Goal: Task Accomplishment & Management: Manage account settings

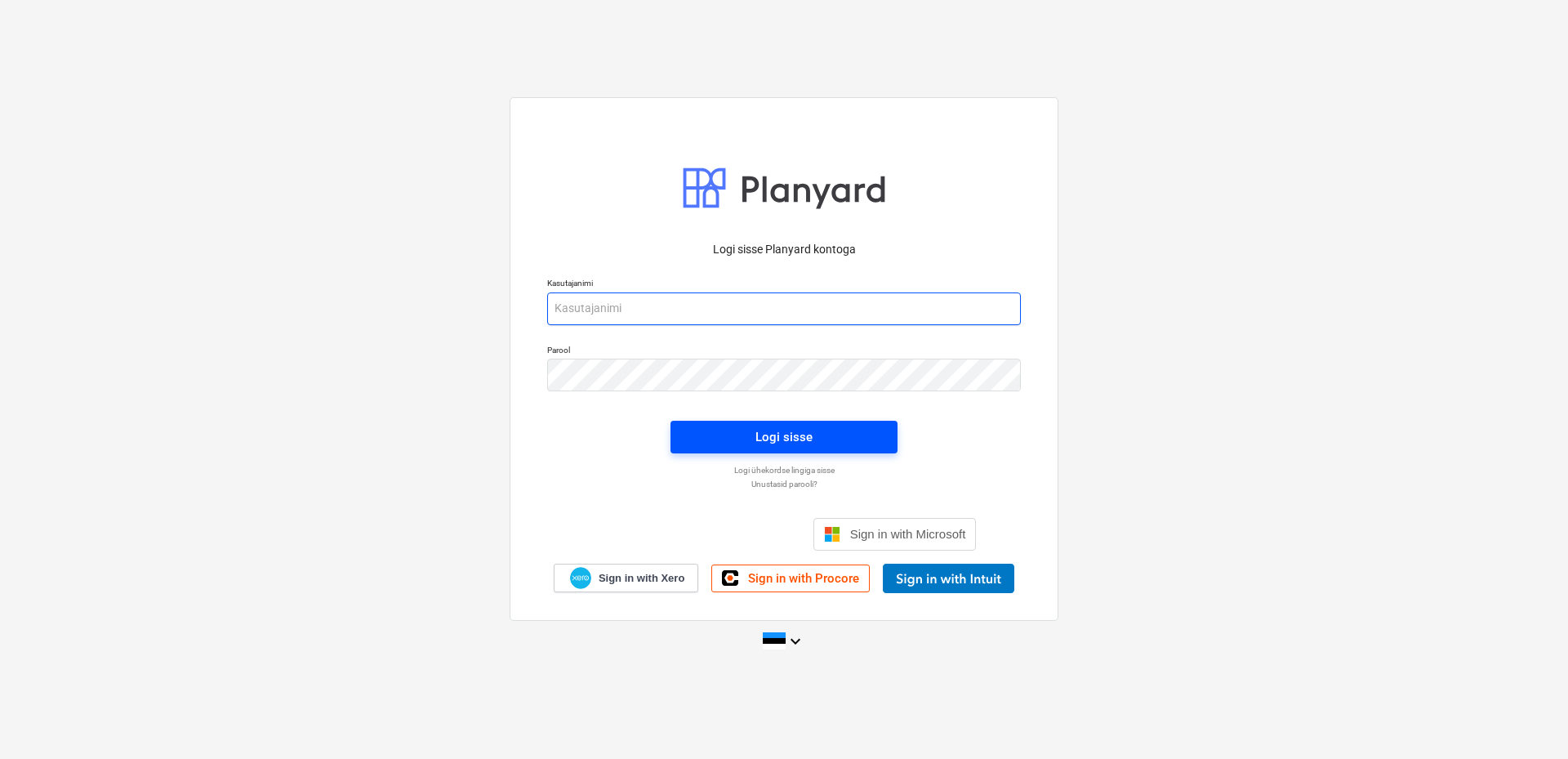
type input "[EMAIL_ADDRESS][DOMAIN_NAME]"
click at [793, 436] on div "Logi sisse" at bounding box center [784, 437] width 57 height 22
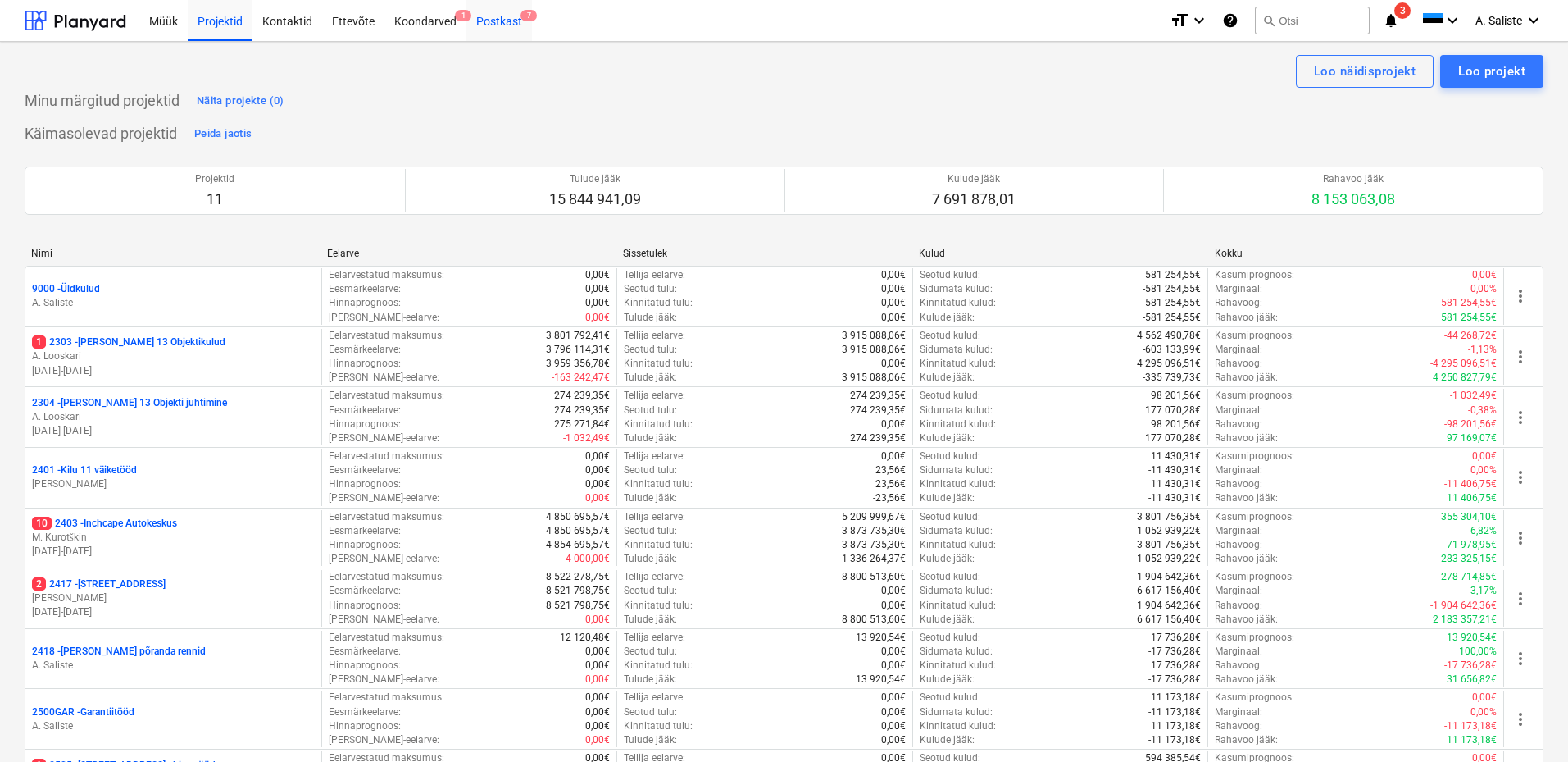
drag, startPoint x: 502, startPoint y: 17, endPoint x: 518, endPoint y: 36, distance: 24.8
click at [501, 17] on div "Postkast 7" at bounding box center [499, 20] width 65 height 42
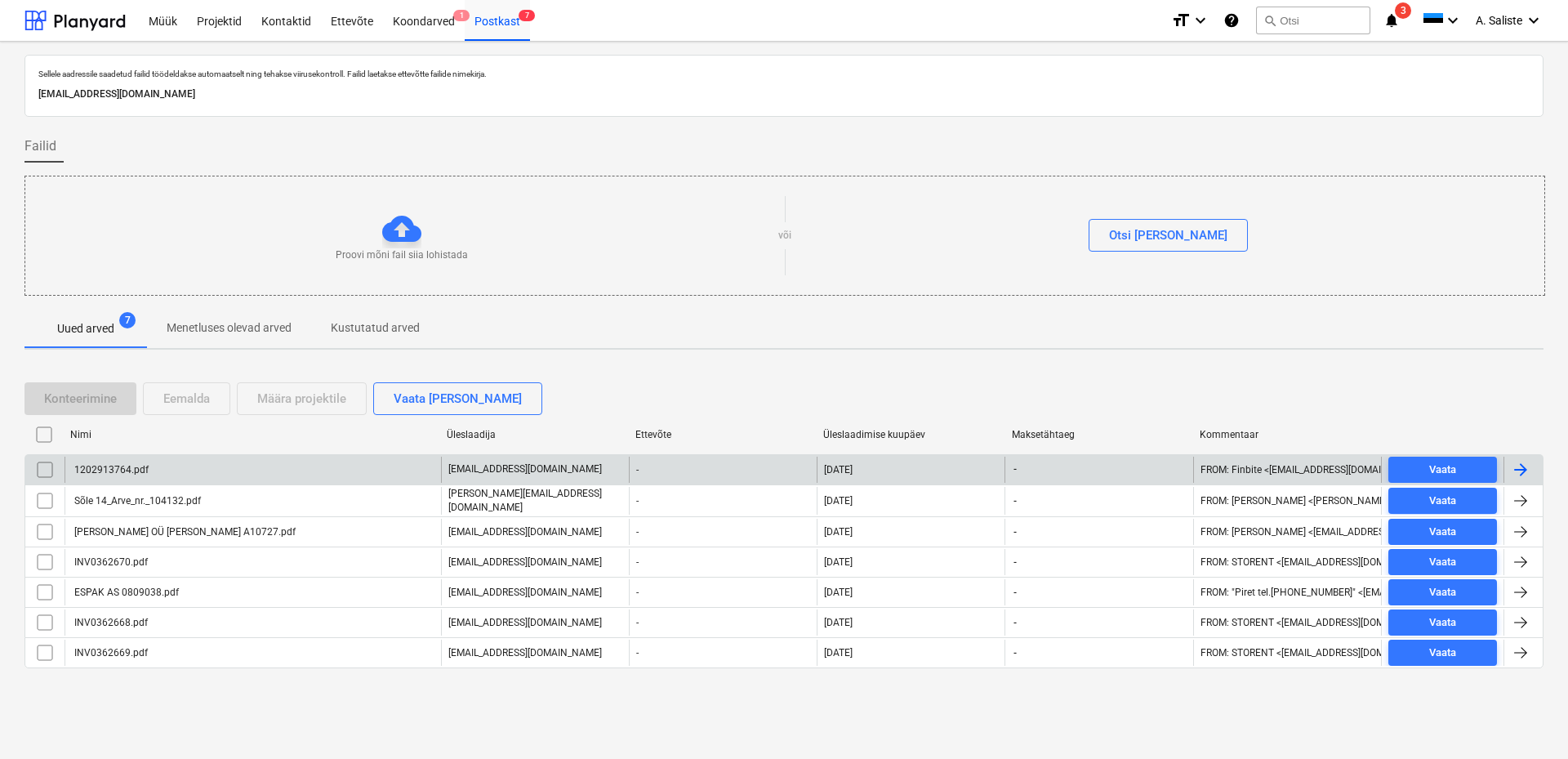
click at [177, 471] on div "1202913764.pdf" at bounding box center [252, 469] width 376 height 26
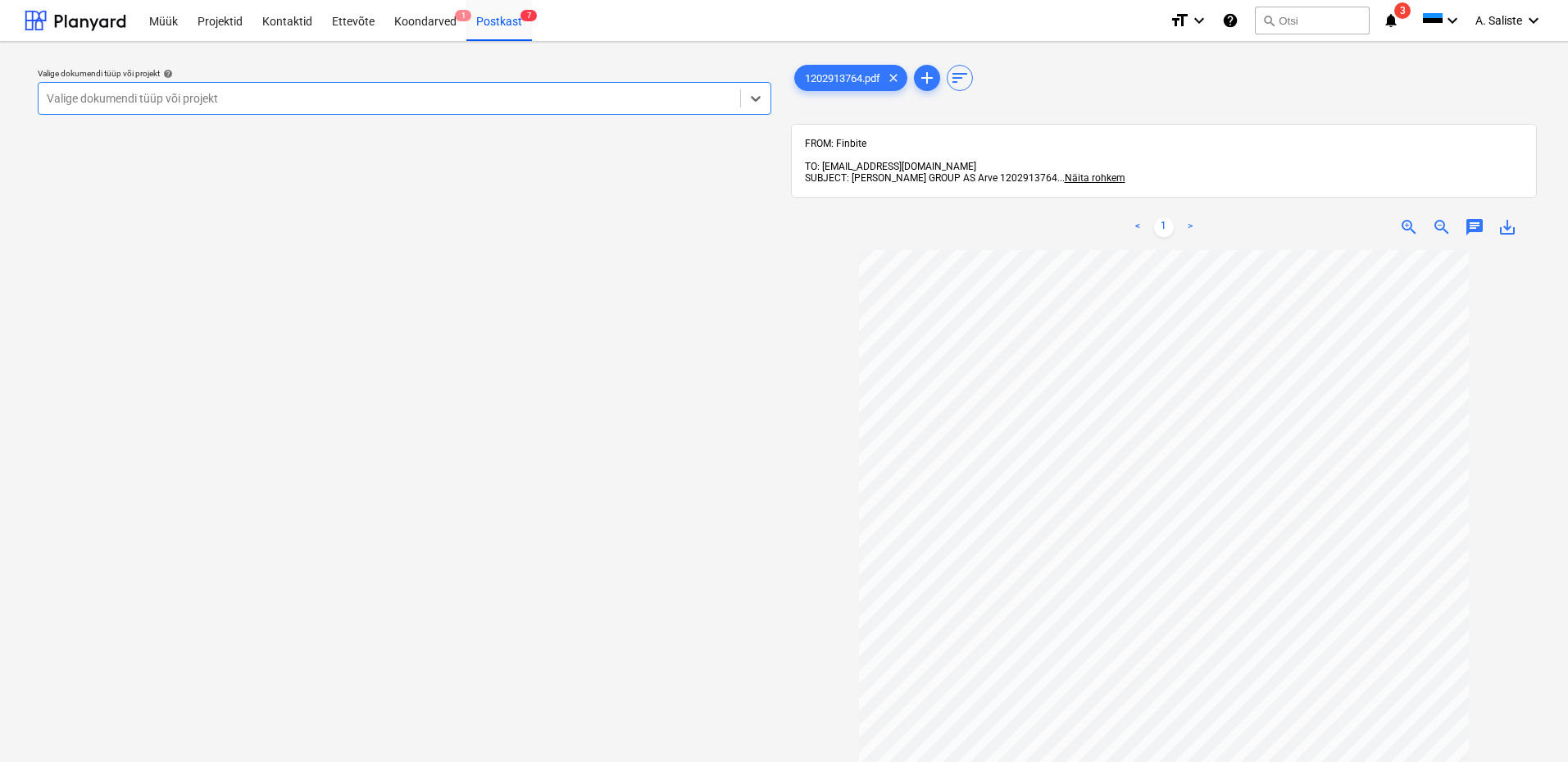
click at [297, 95] on div at bounding box center [390, 99] width 685 height 16
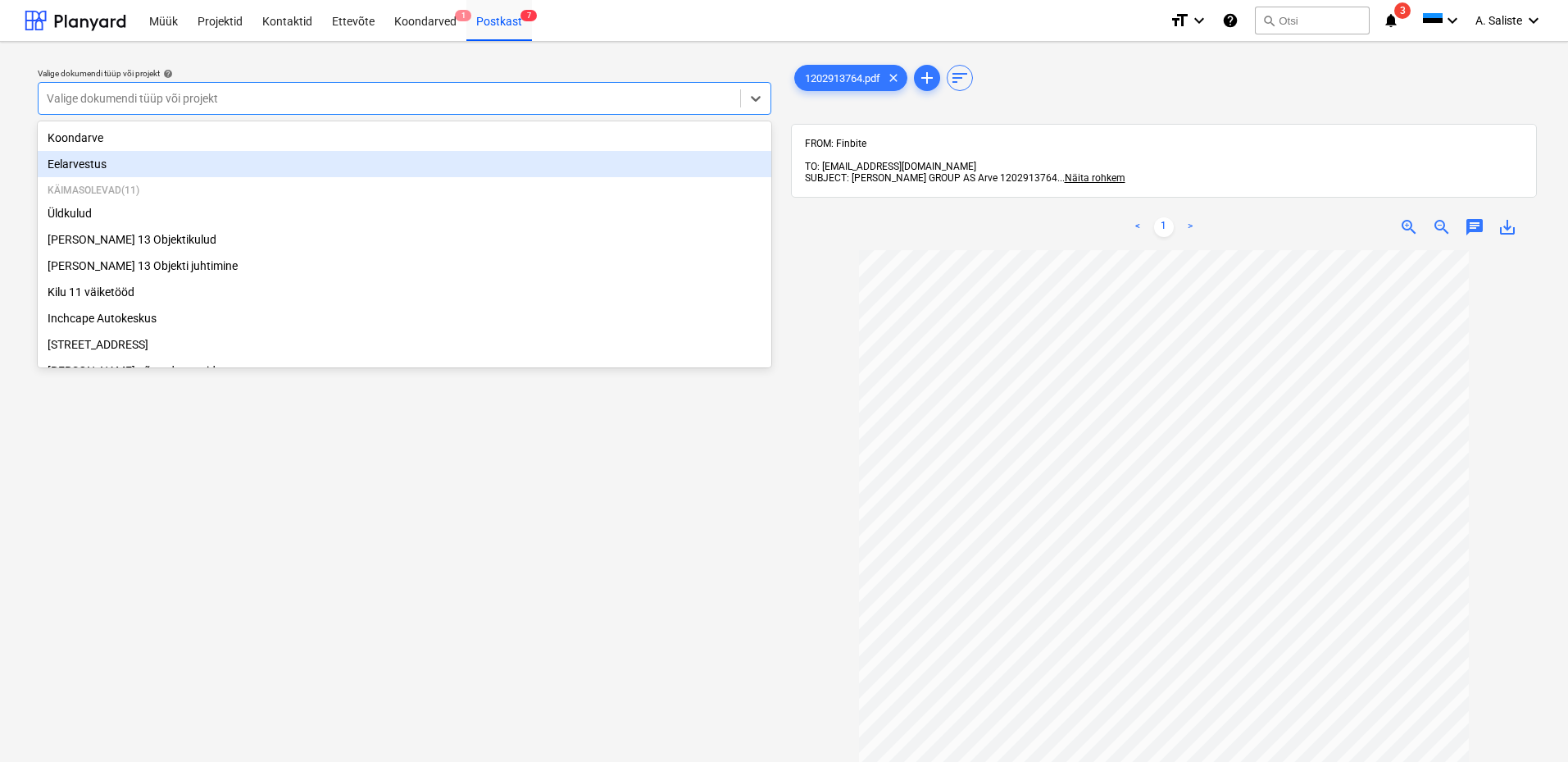
scroll to position [226, 0]
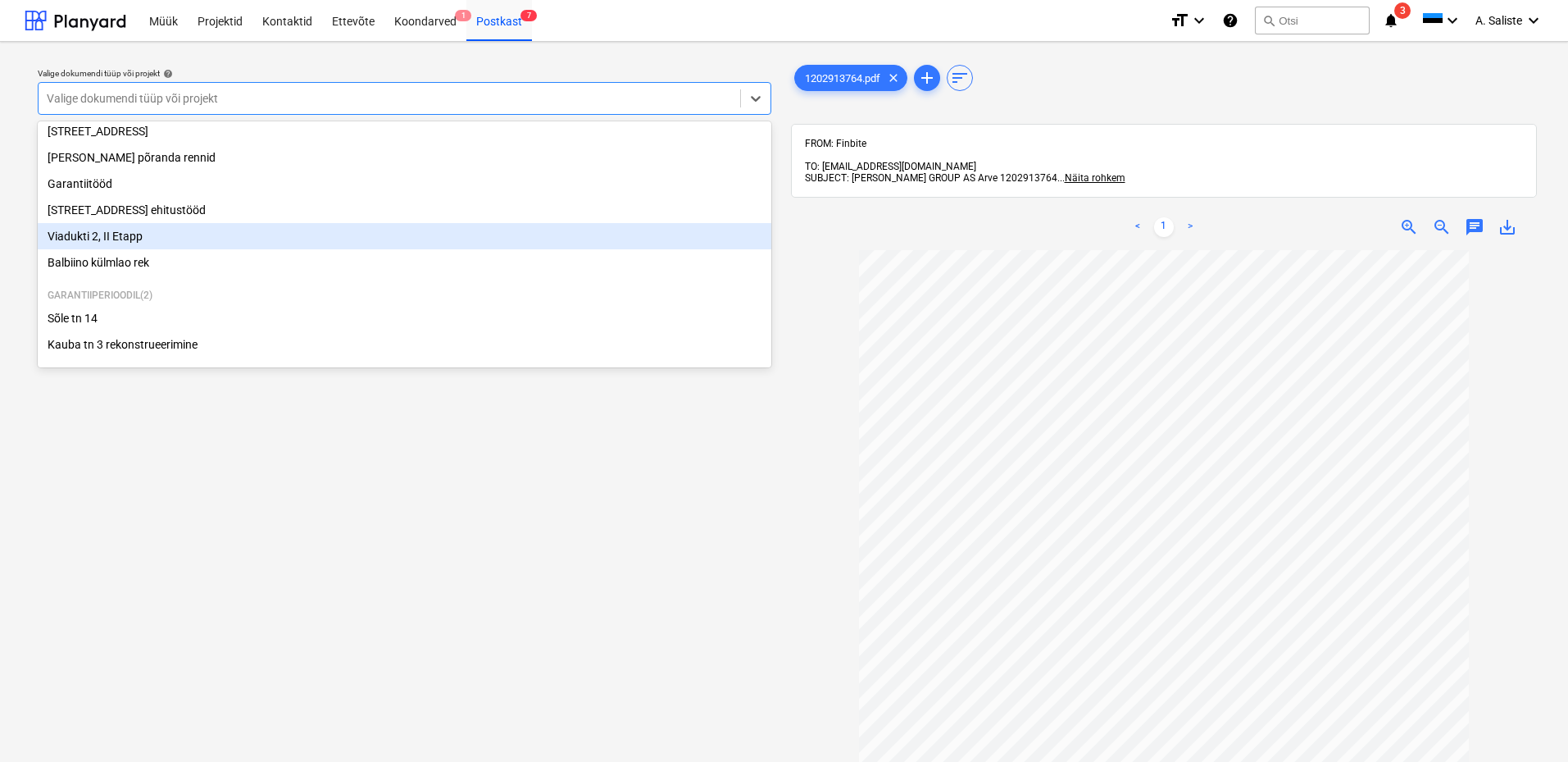
click at [133, 236] on div "Viadukti 2, II Etapp" at bounding box center [405, 236] width 734 height 26
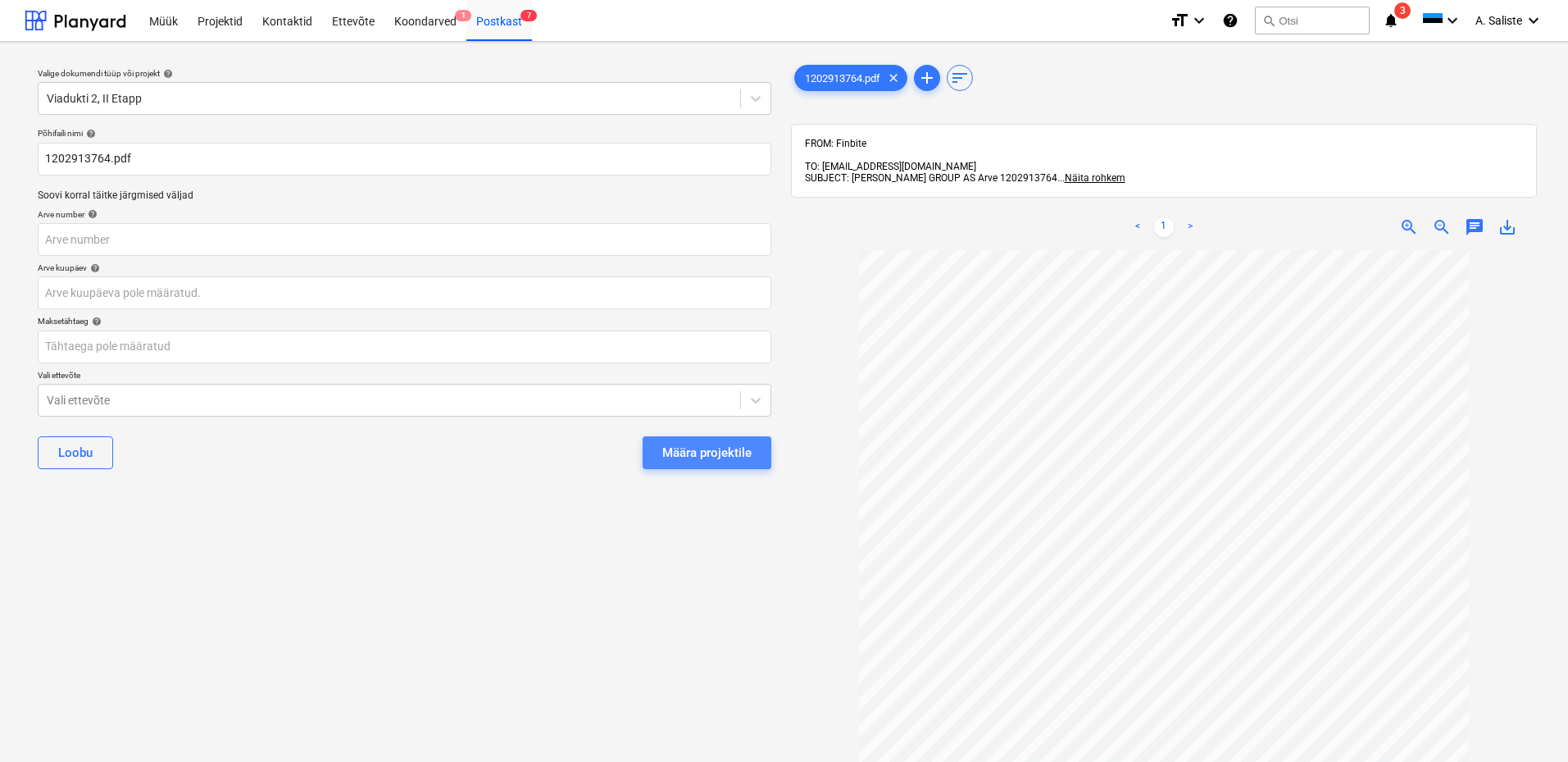
click at [715, 454] on div "Määra projektile" at bounding box center [707, 453] width 90 height 22
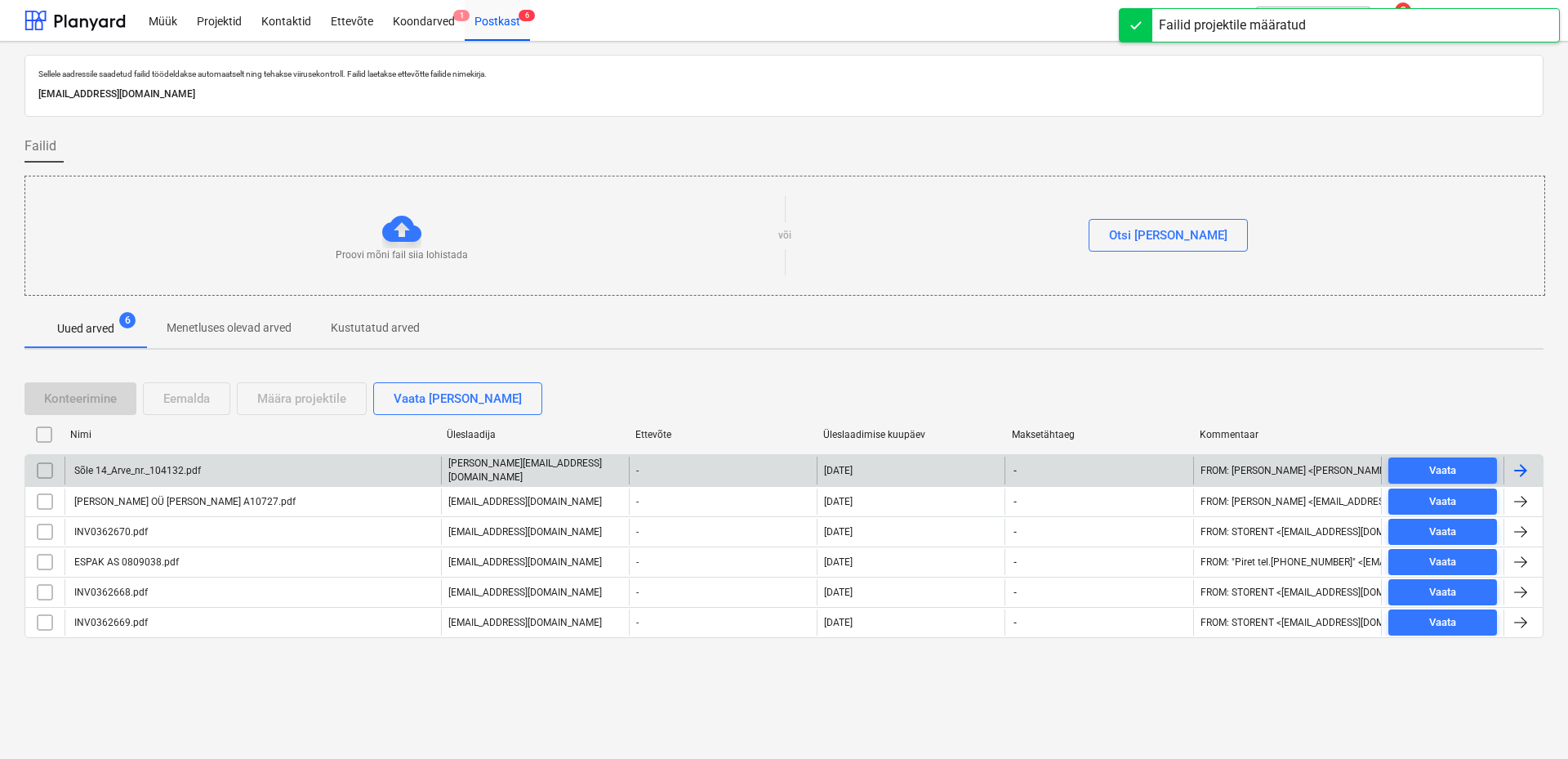
click at [226, 477] on div "Sõle 14_Arve_nr._104132.pdf" at bounding box center [252, 470] width 376 height 28
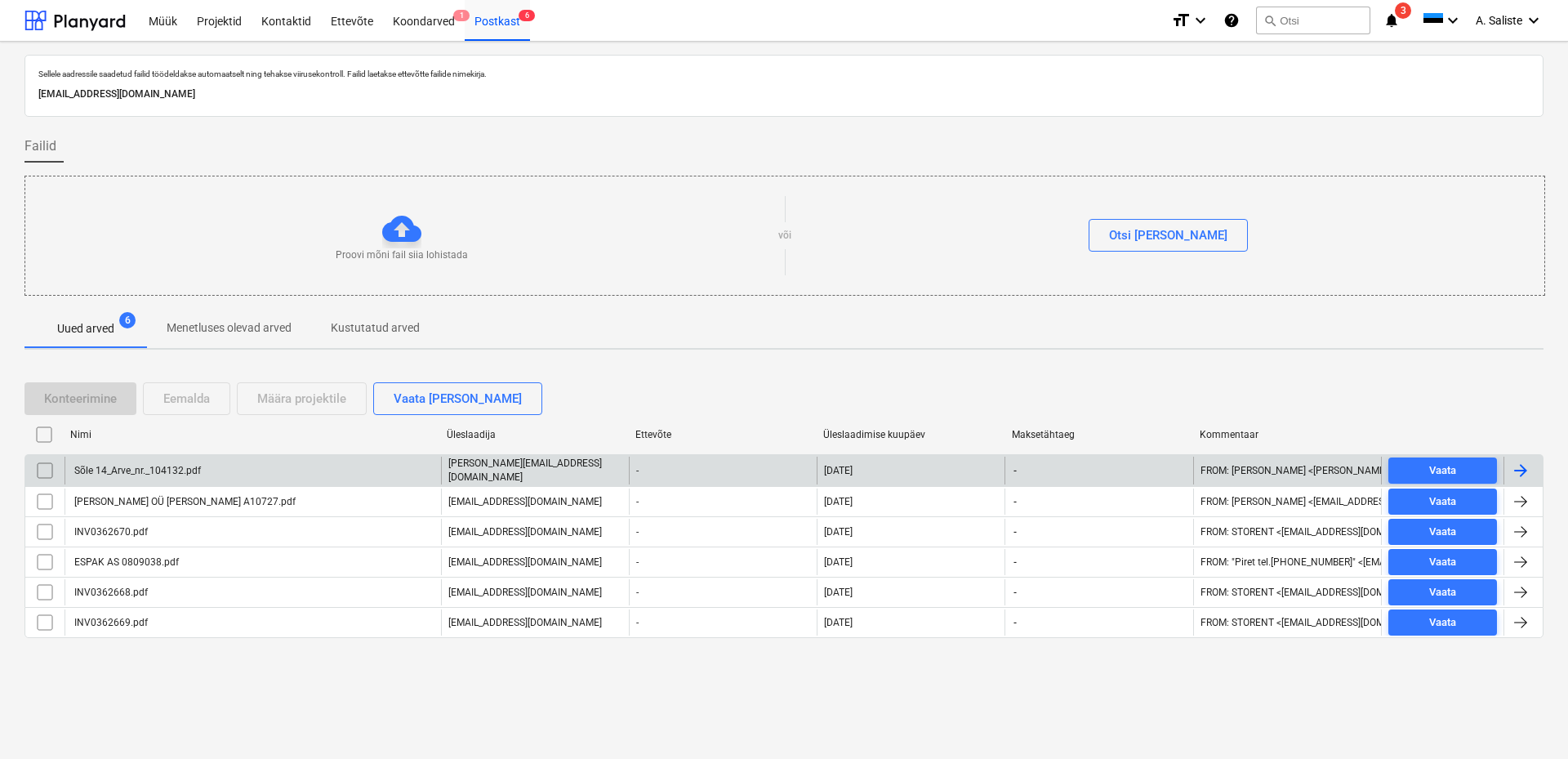
click at [43, 467] on input "checkbox" at bounding box center [44, 470] width 26 height 26
click at [181, 396] on div "Eemalda" at bounding box center [187, 399] width 47 height 22
click at [866, 285] on div "Proovi mõni fail siia lohistada või Otsi faile" at bounding box center [784, 236] width 1521 height 120
drag, startPoint x: 44, startPoint y: 467, endPoint x: 61, endPoint y: 468, distance: 17.0
click at [47, 467] on input "checkbox" at bounding box center [44, 470] width 26 height 26
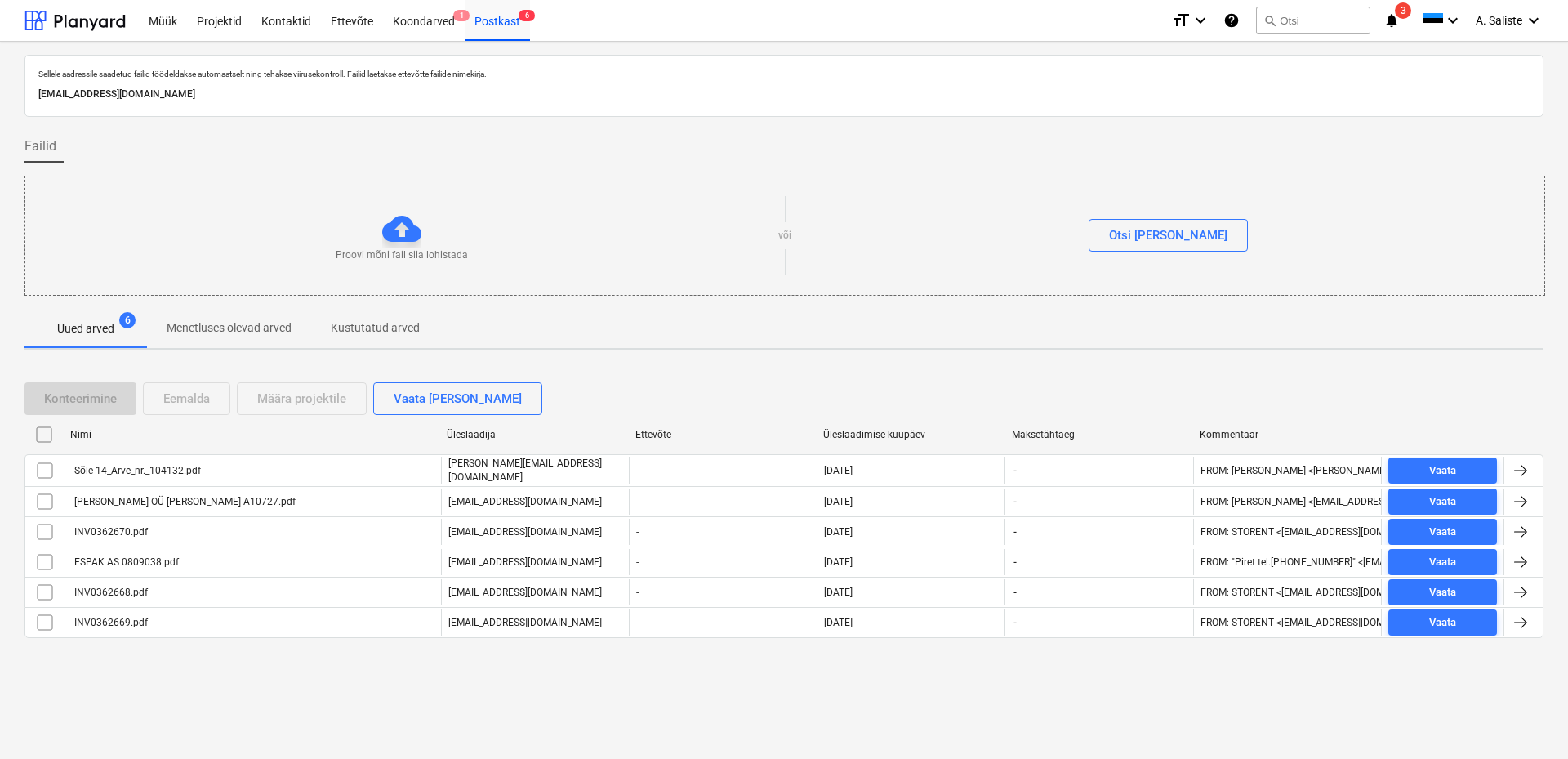
click at [511, 270] on div "Proovi mõni fail siia lohistada või Otsi faile" at bounding box center [784, 236] width 1519 height 92
click at [643, 356] on div "Sellele aadressile saadetud failid töödeldakse automaatselt ning tehakse viirus…" at bounding box center [784, 363] width 1519 height 616
click at [1308, 10] on button "search Otsi" at bounding box center [1313, 20] width 115 height 28
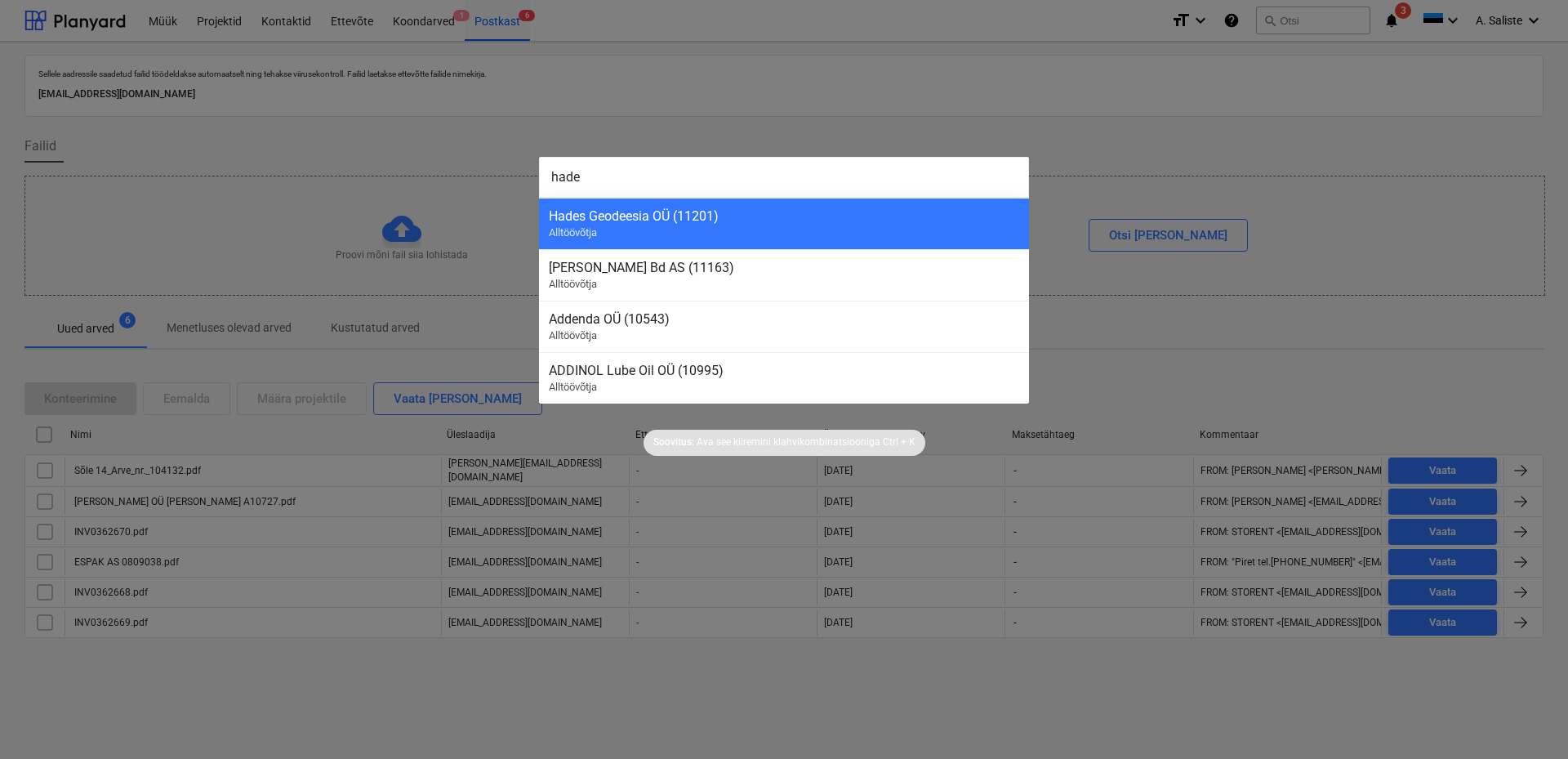
type input "hades"
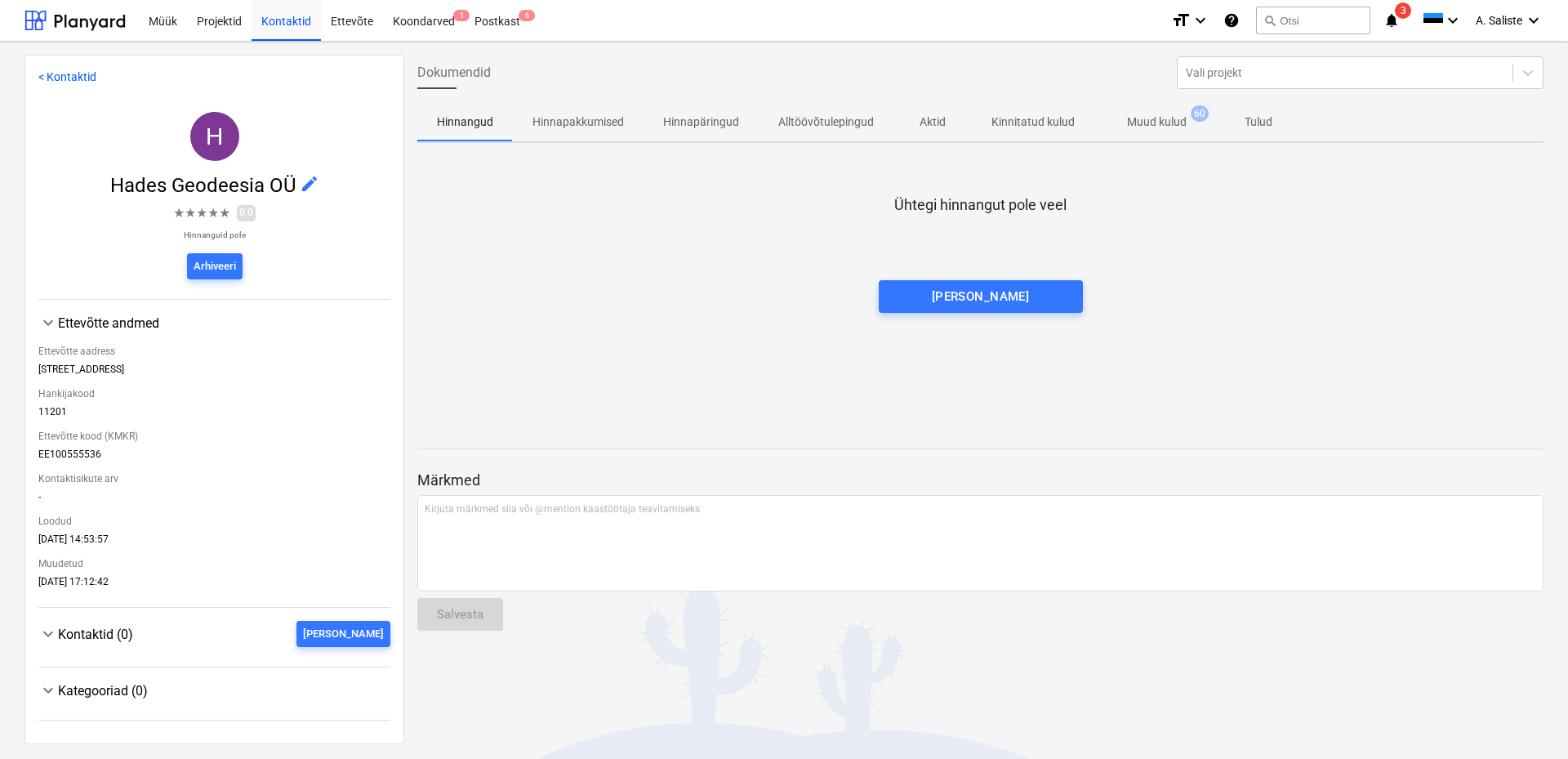
click at [1135, 118] on p "Muud kulud" at bounding box center [1157, 122] width 60 height 17
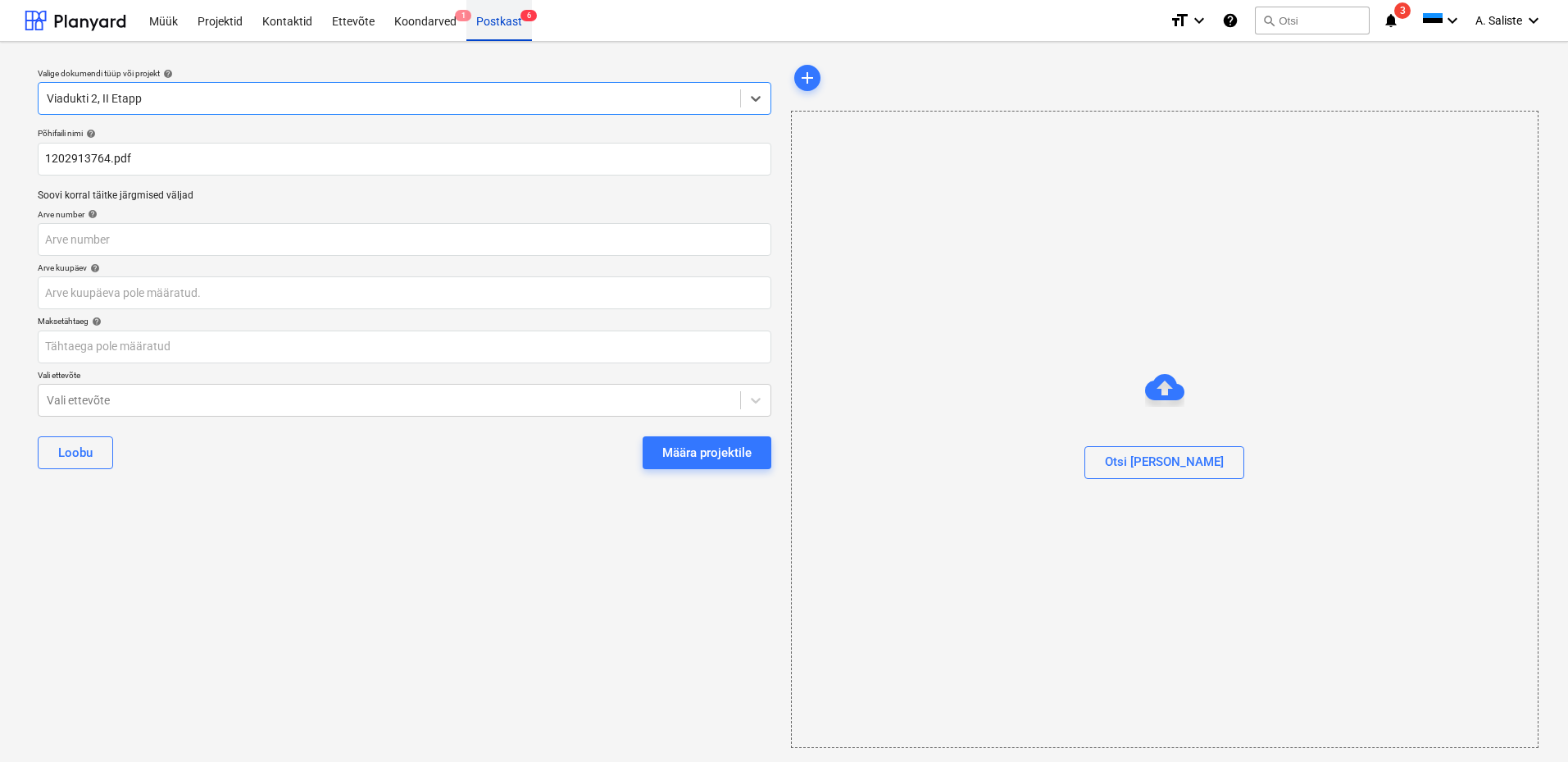
click at [505, 29] on div "Postkast 6" at bounding box center [499, 20] width 65 height 42
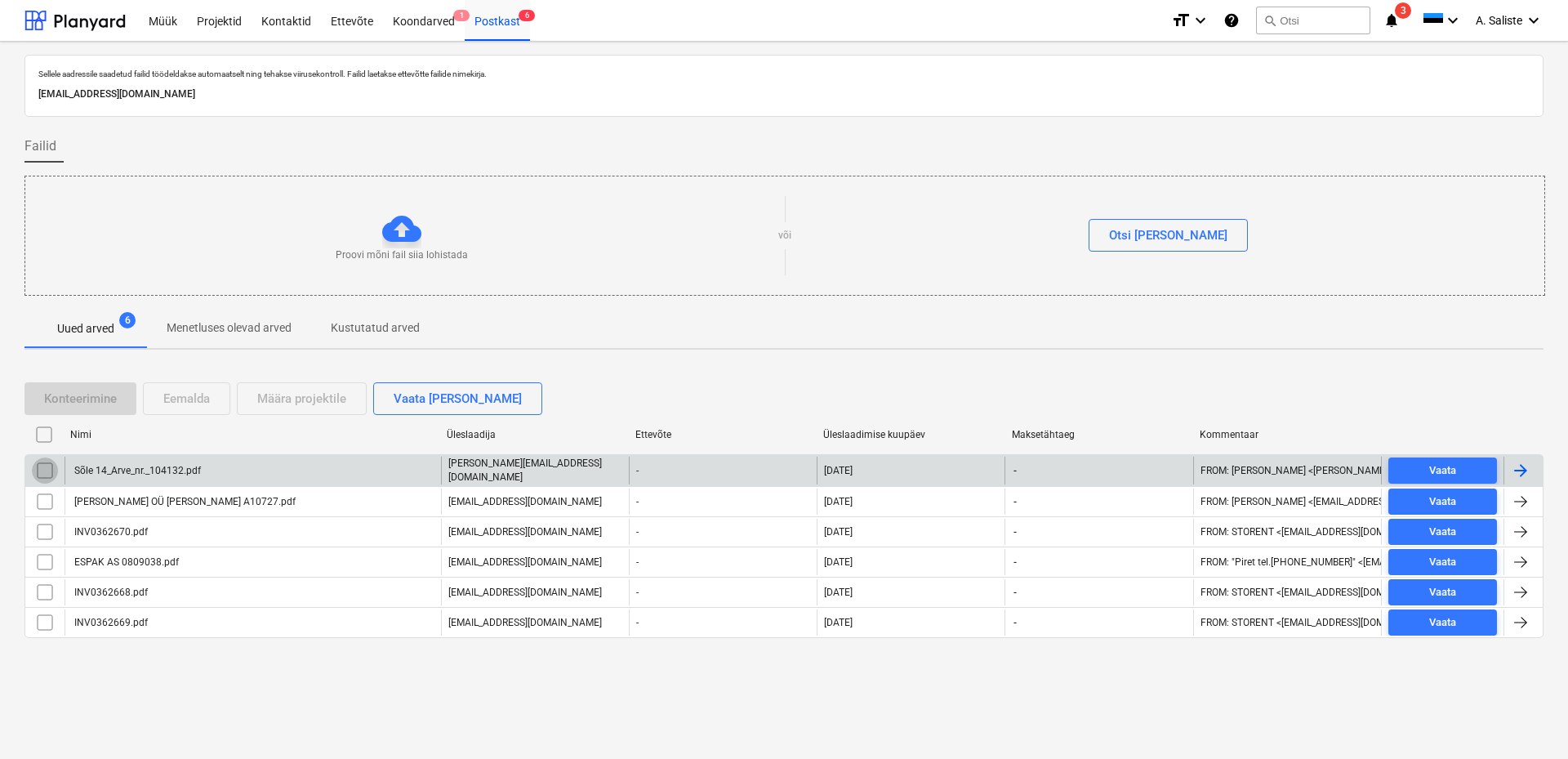
click at [45, 463] on input "checkbox" at bounding box center [44, 470] width 26 height 26
click at [201, 396] on div "Eemalda" at bounding box center [187, 399] width 47 height 22
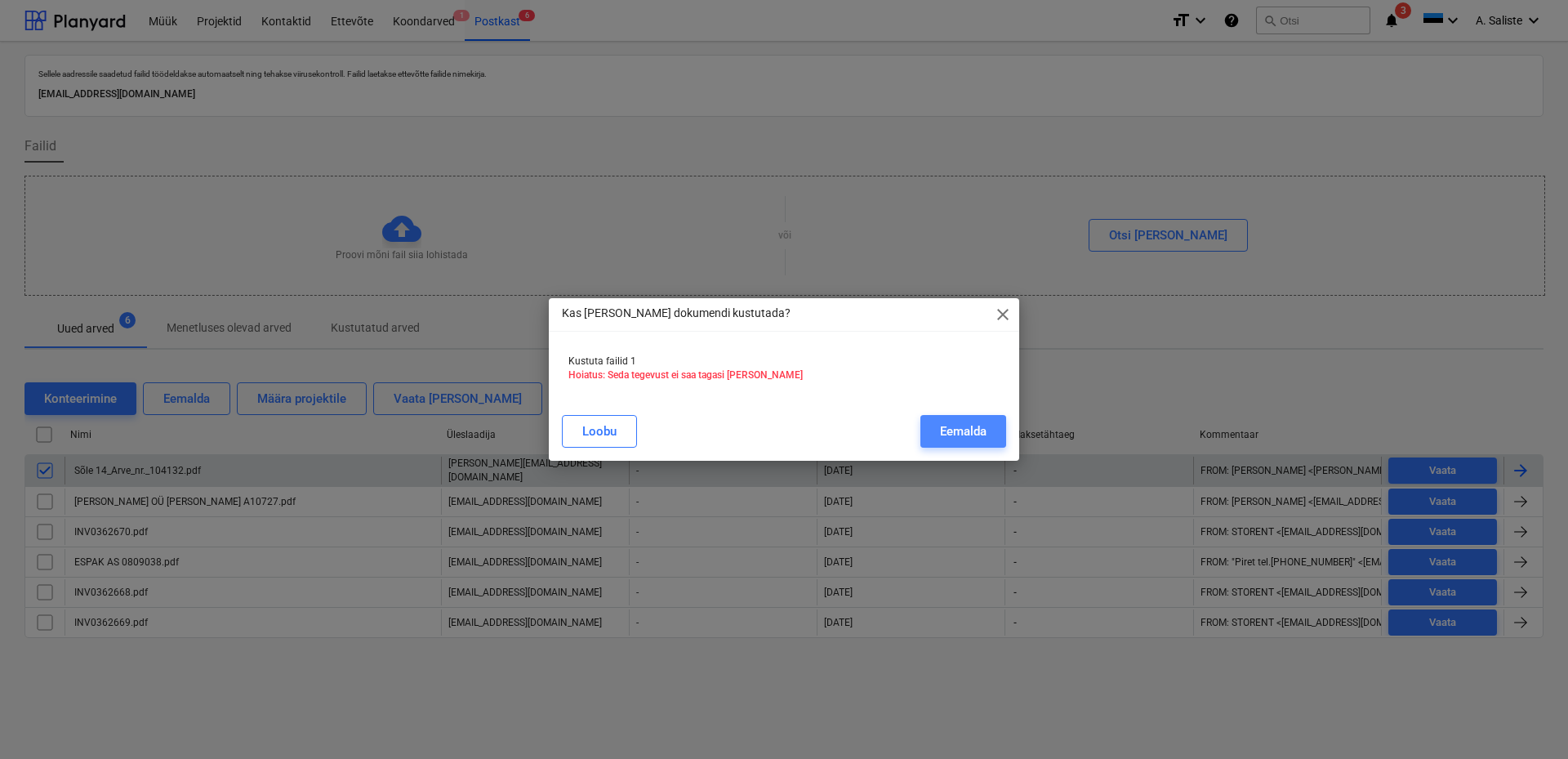
click at [965, 429] on div "Eemalda" at bounding box center [963, 431] width 47 height 22
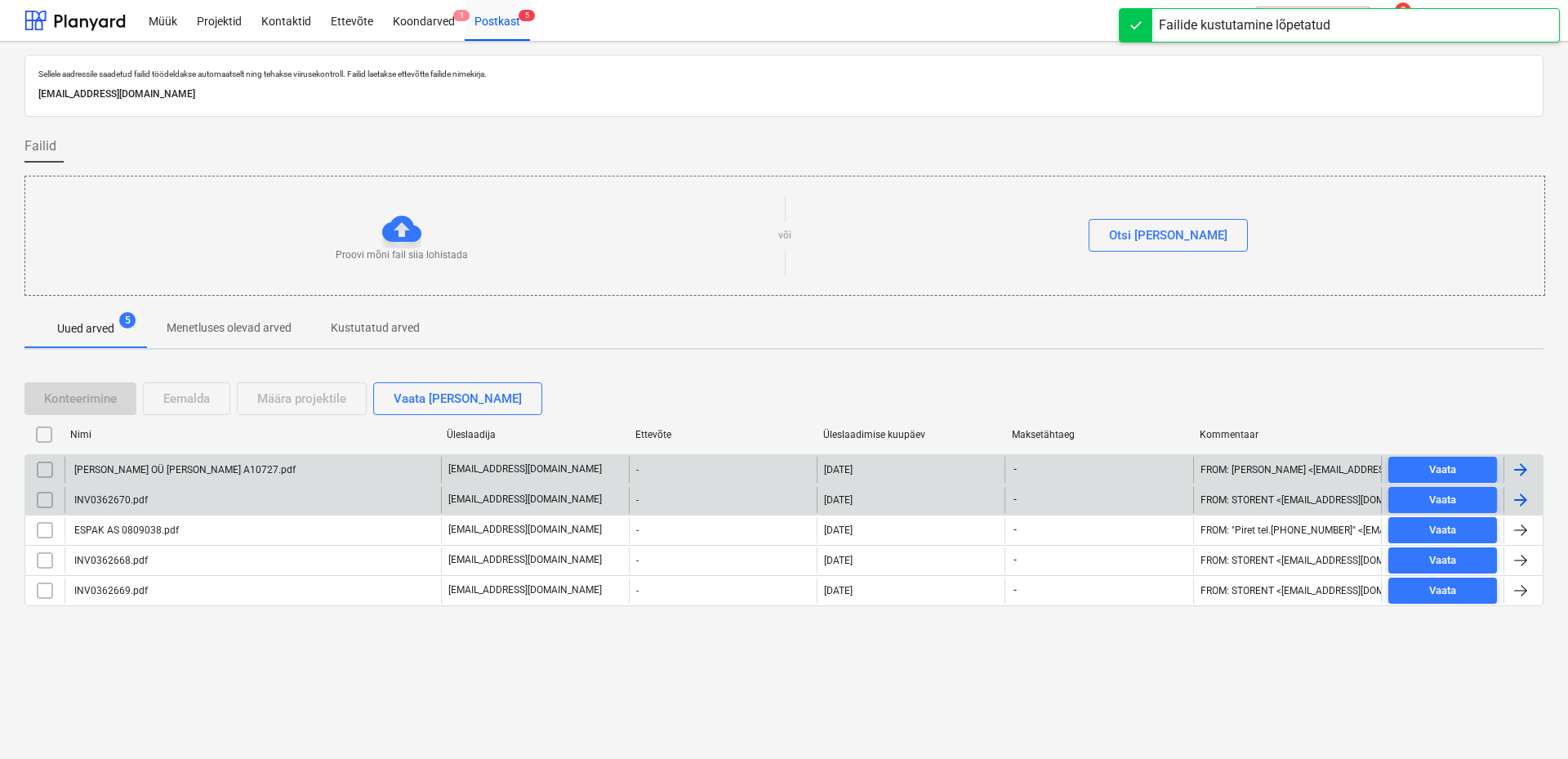
click at [115, 496] on div "INV0362670.pdf" at bounding box center [110, 499] width 76 height 12
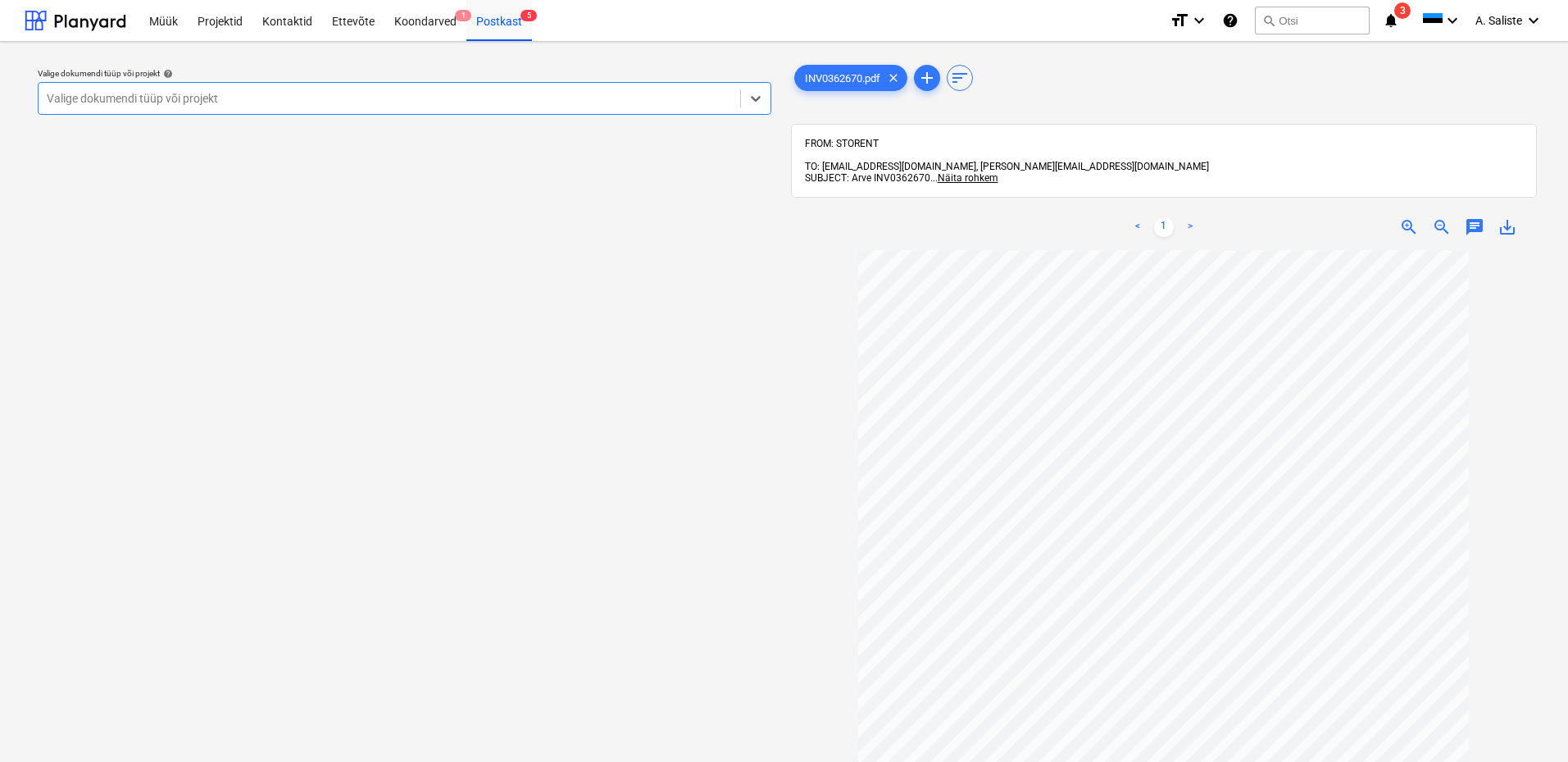
drag, startPoint x: 651, startPoint y: 99, endPoint x: 642, endPoint y: 101, distance: 9.2
click at [649, 101] on div at bounding box center [390, 99] width 685 height 16
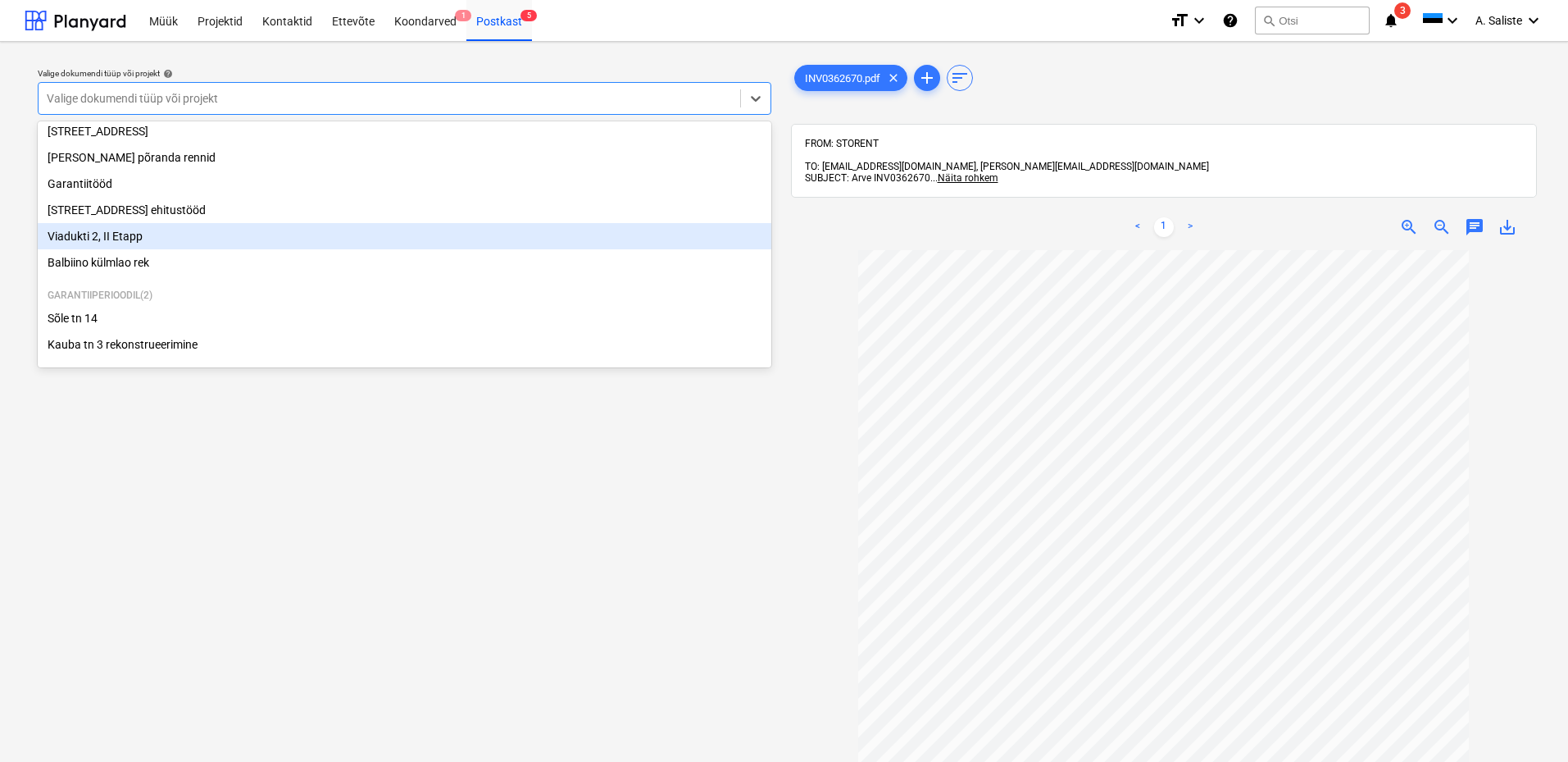
scroll to position [143, 0]
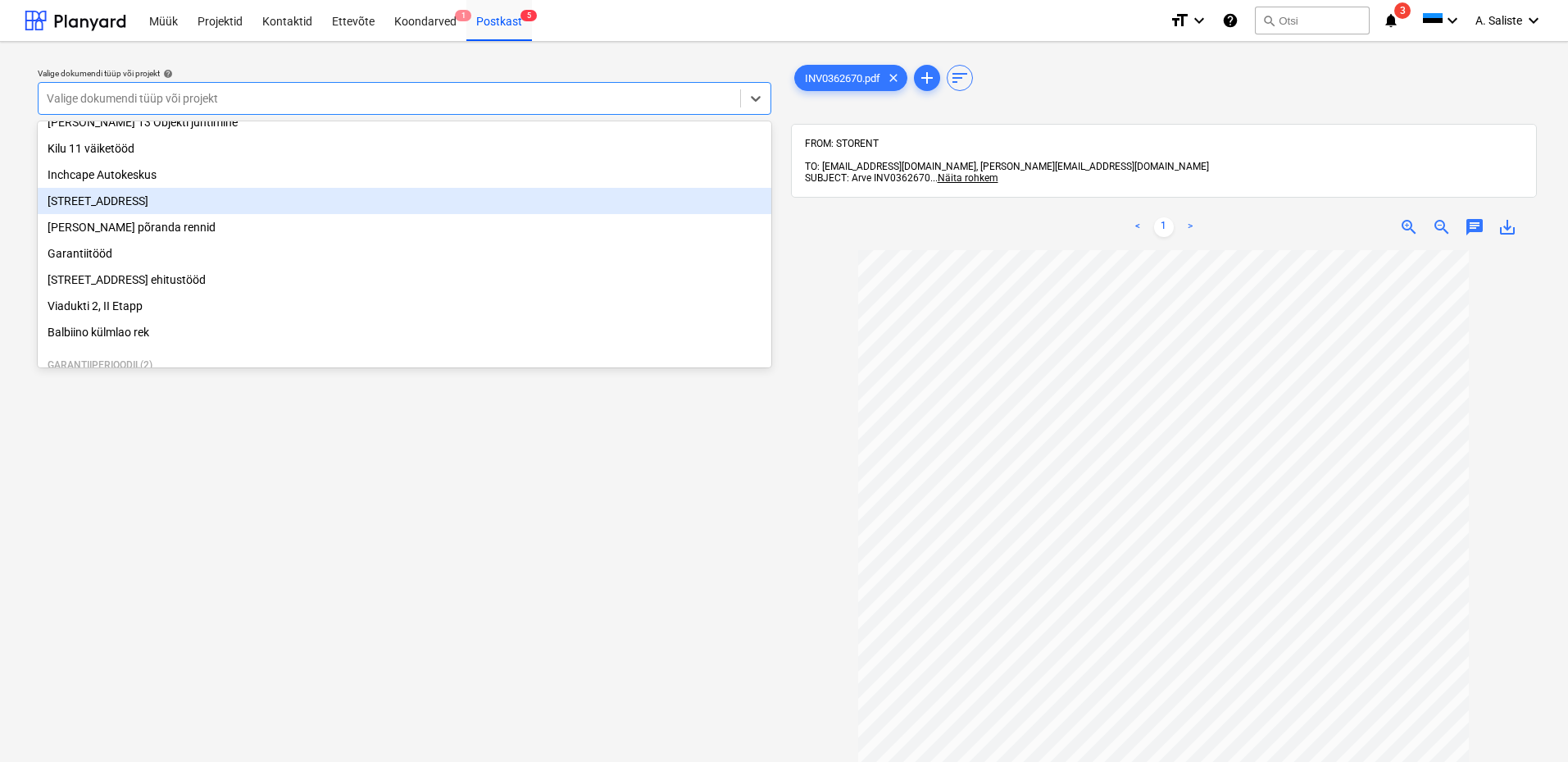
click at [194, 198] on div "[STREET_ADDRESS]" at bounding box center [405, 200] width 734 height 26
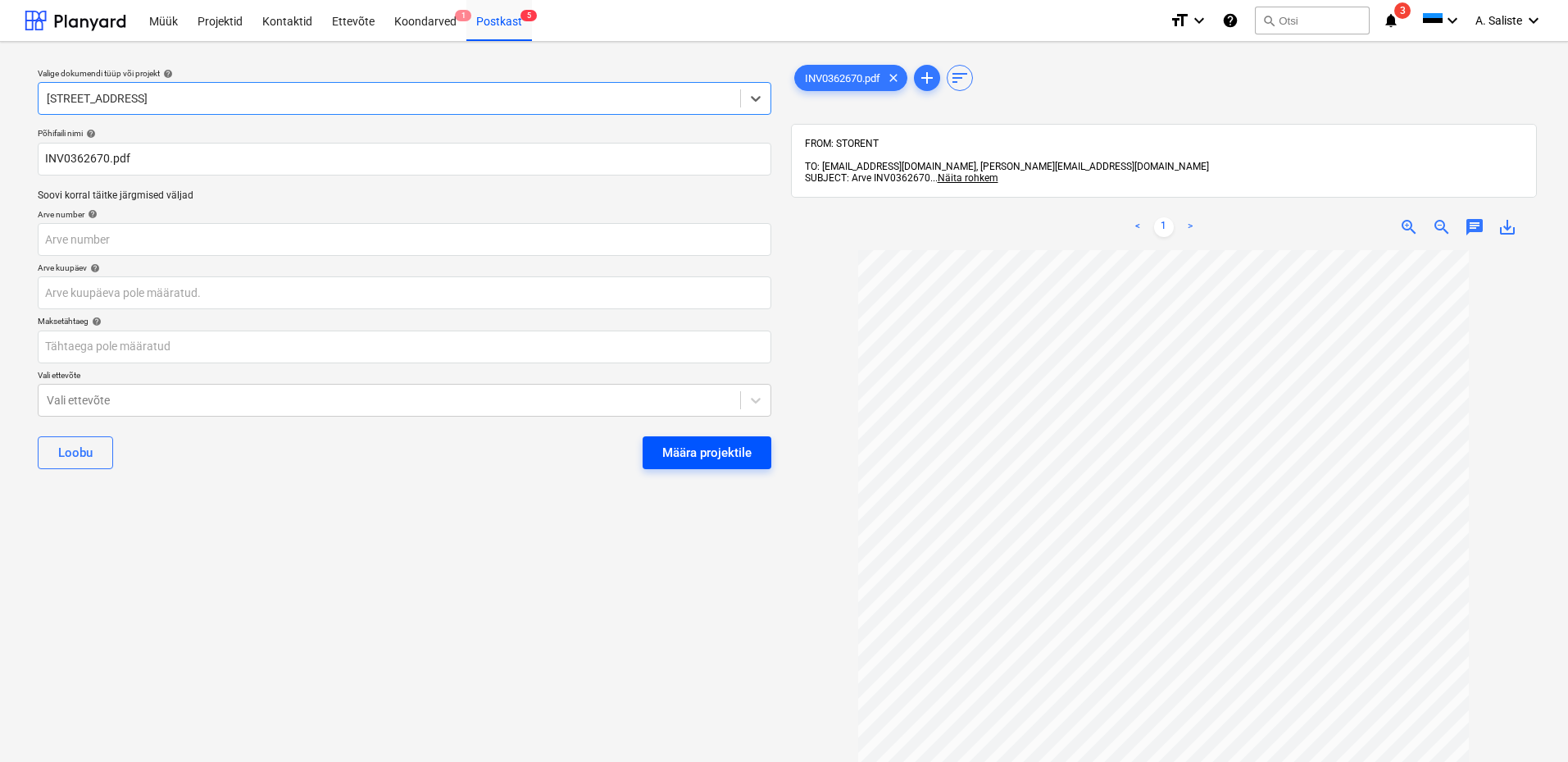
click at [733, 449] on div "Määra projektile" at bounding box center [707, 453] width 90 height 22
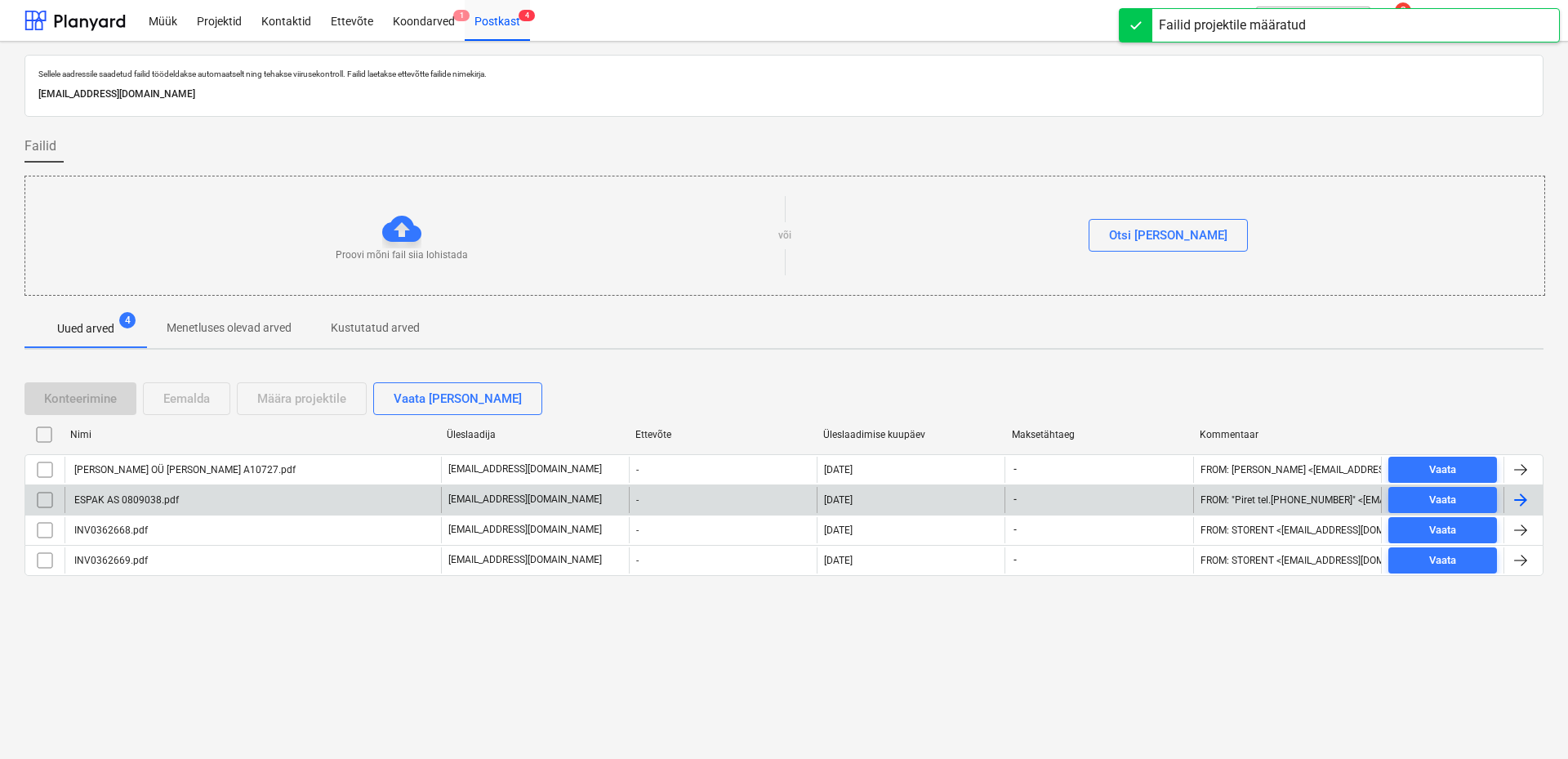
click at [241, 497] on div "ESPAK AS 0809038.pdf" at bounding box center [252, 499] width 376 height 26
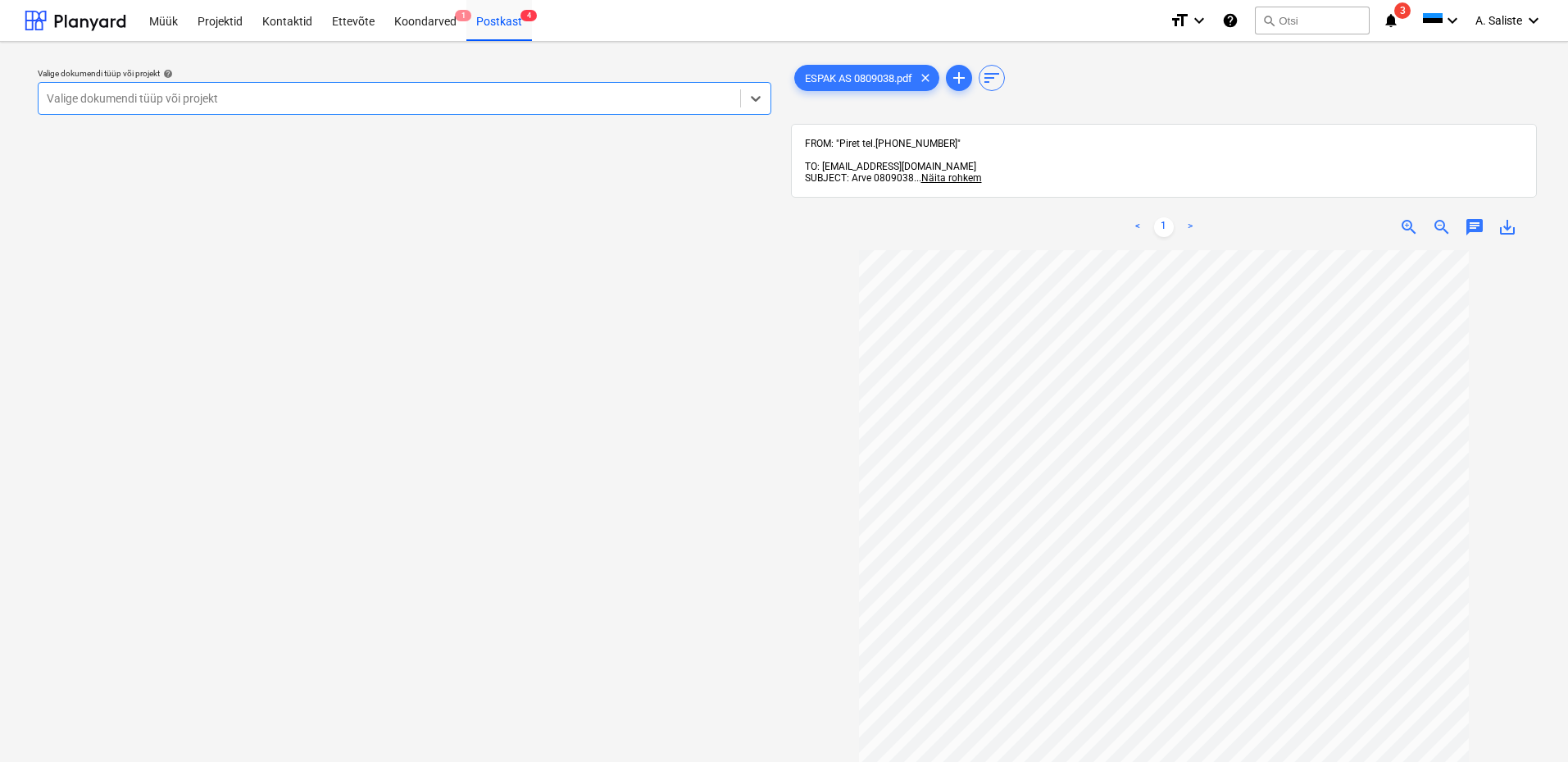
click at [669, 94] on div at bounding box center [390, 99] width 685 height 16
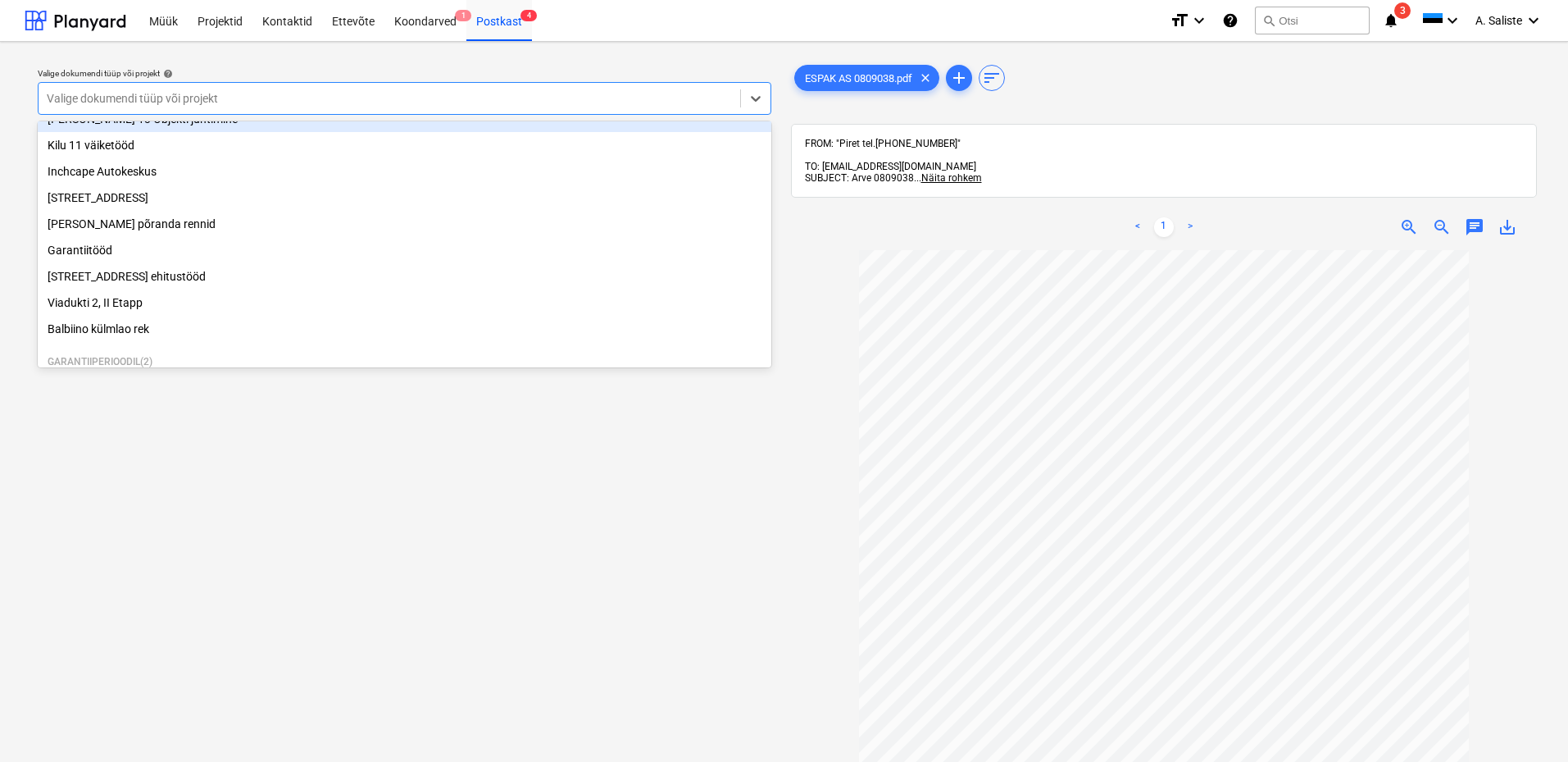
scroll to position [226, 0]
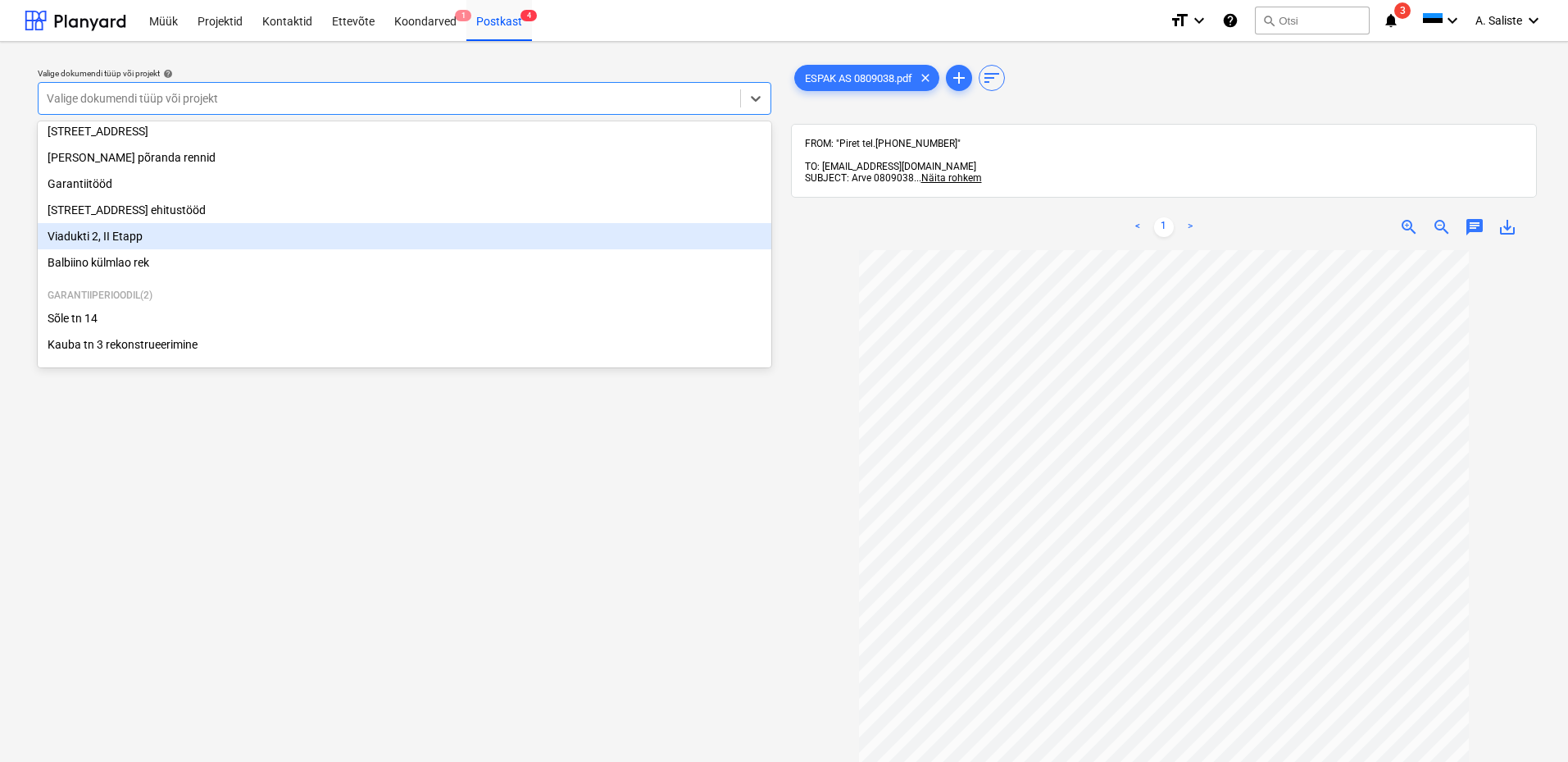
click at [188, 231] on div "Viadukti 2, II Etapp" at bounding box center [405, 236] width 734 height 26
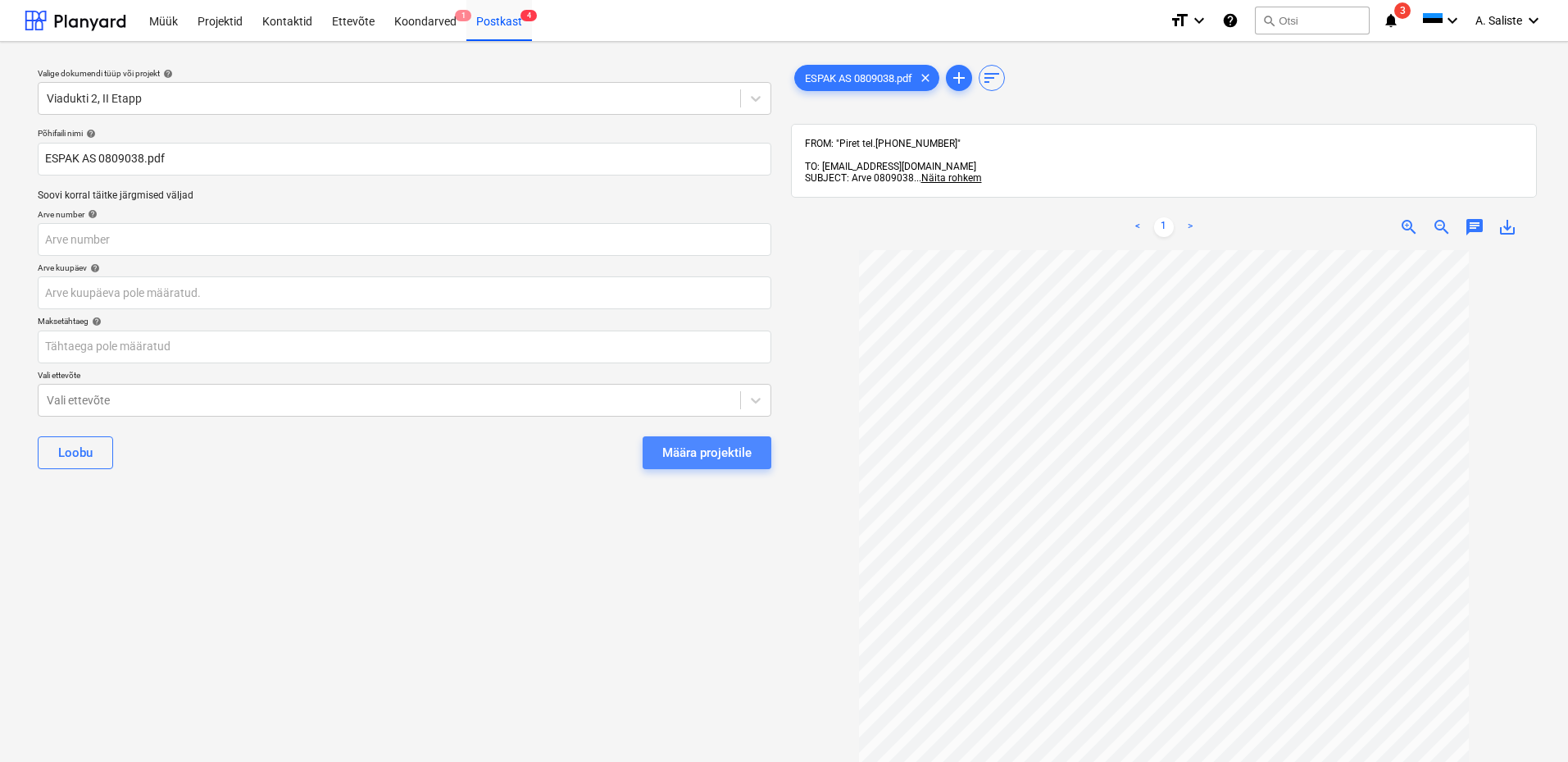
click at [688, 448] on div "Määra projektile" at bounding box center [707, 453] width 90 height 22
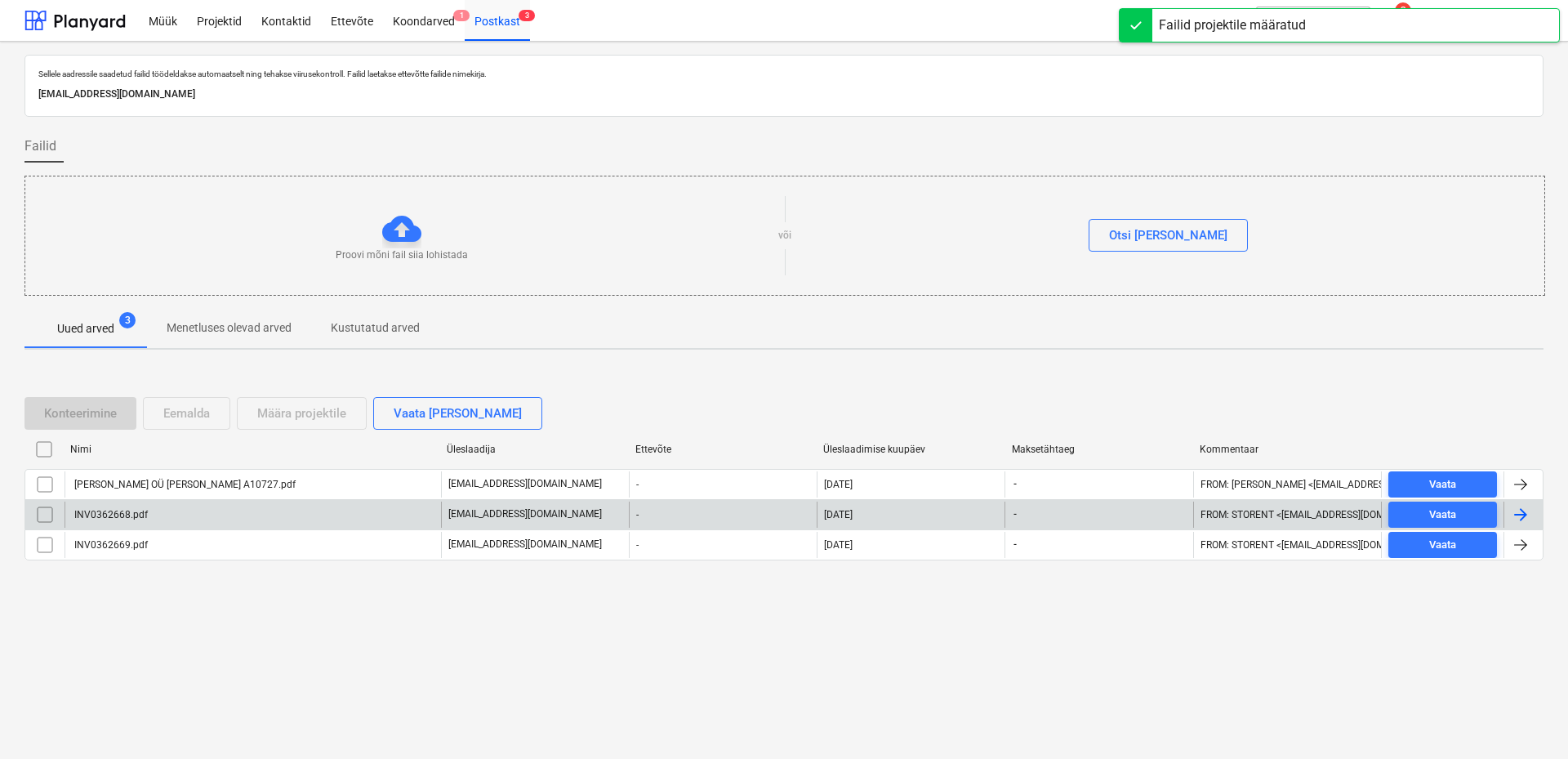
click at [143, 515] on div "INV0362668.pdf" at bounding box center [110, 514] width 76 height 12
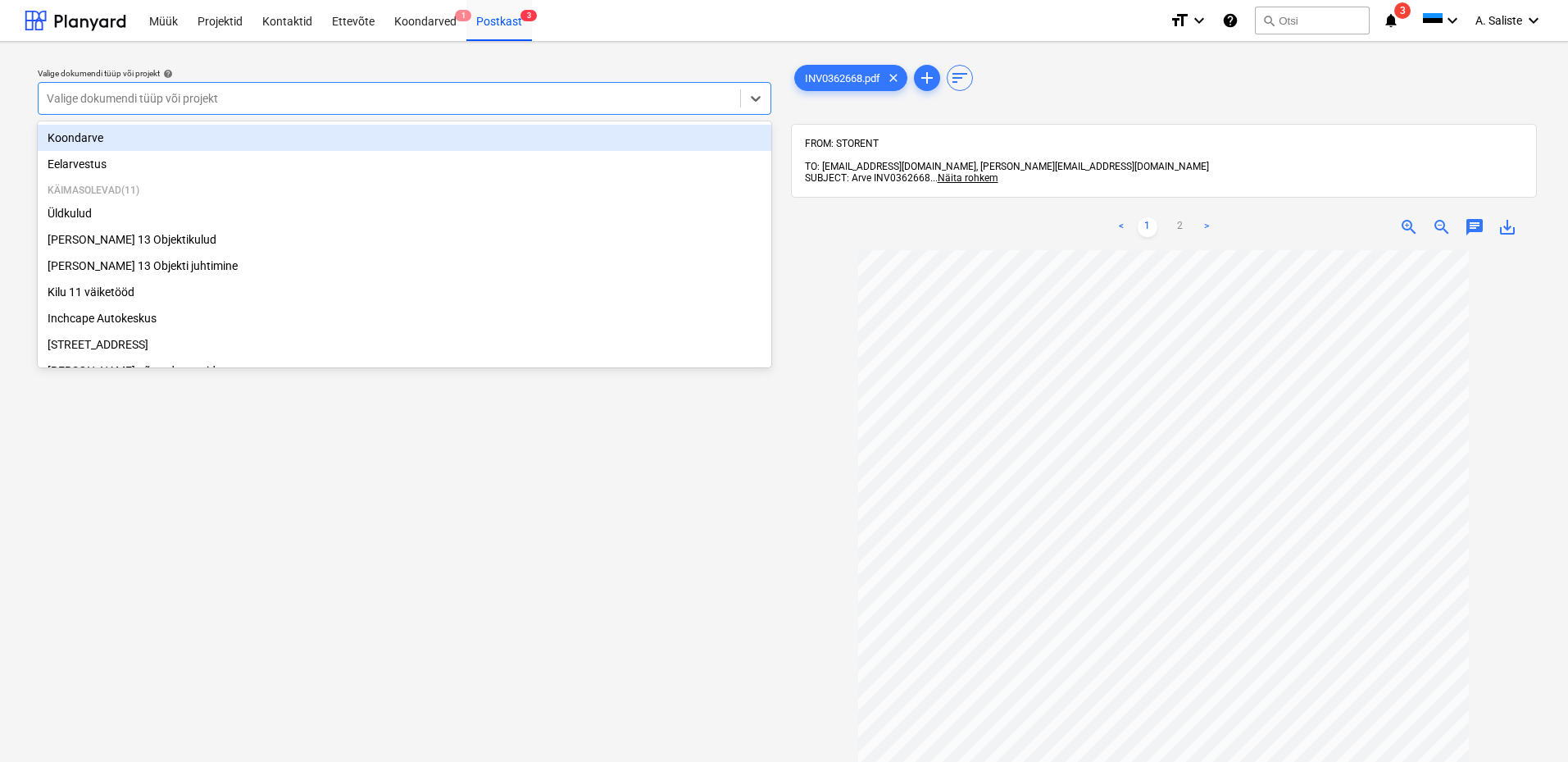
click at [622, 93] on div at bounding box center [390, 99] width 685 height 16
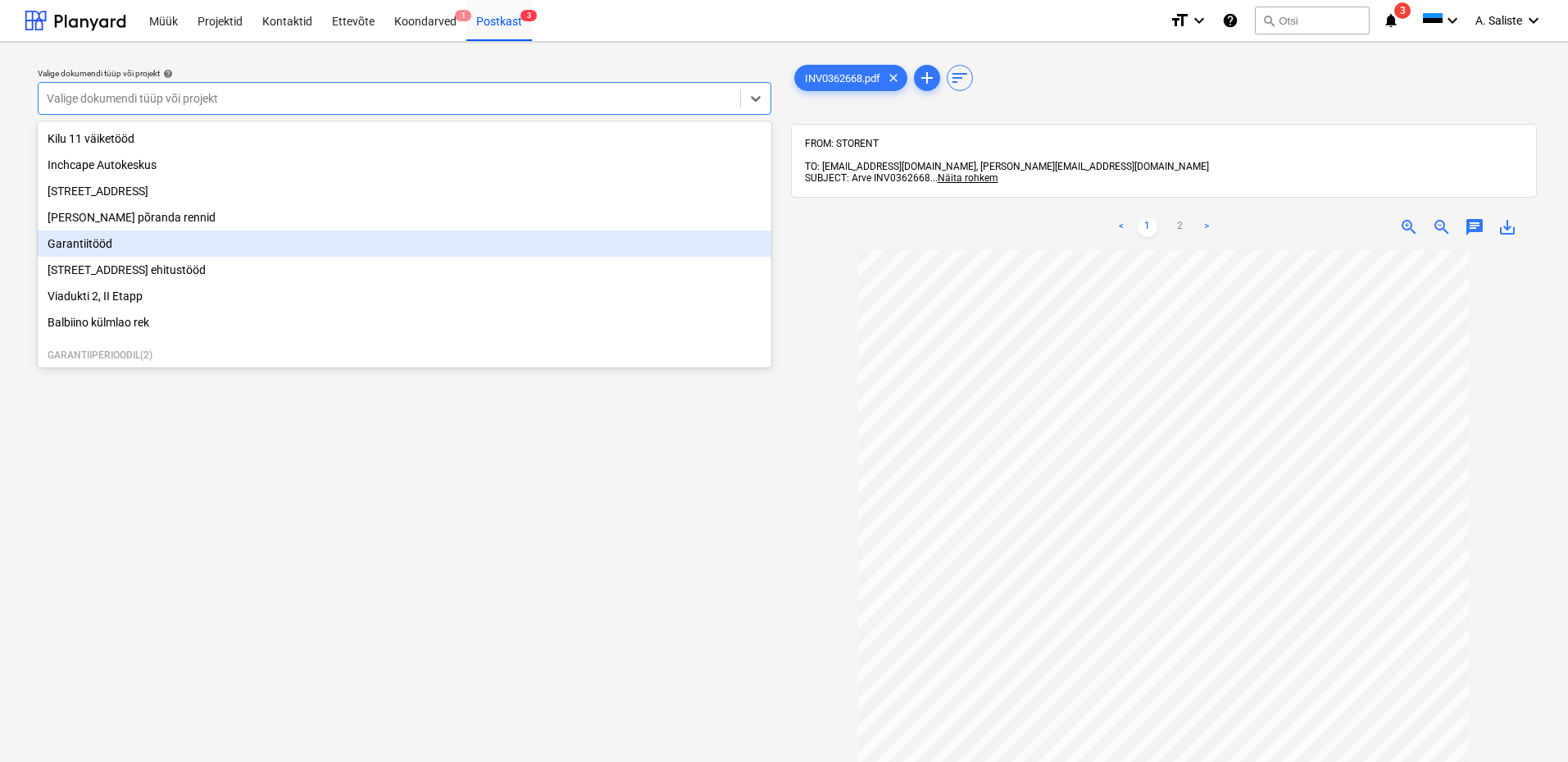
scroll to position [226, 0]
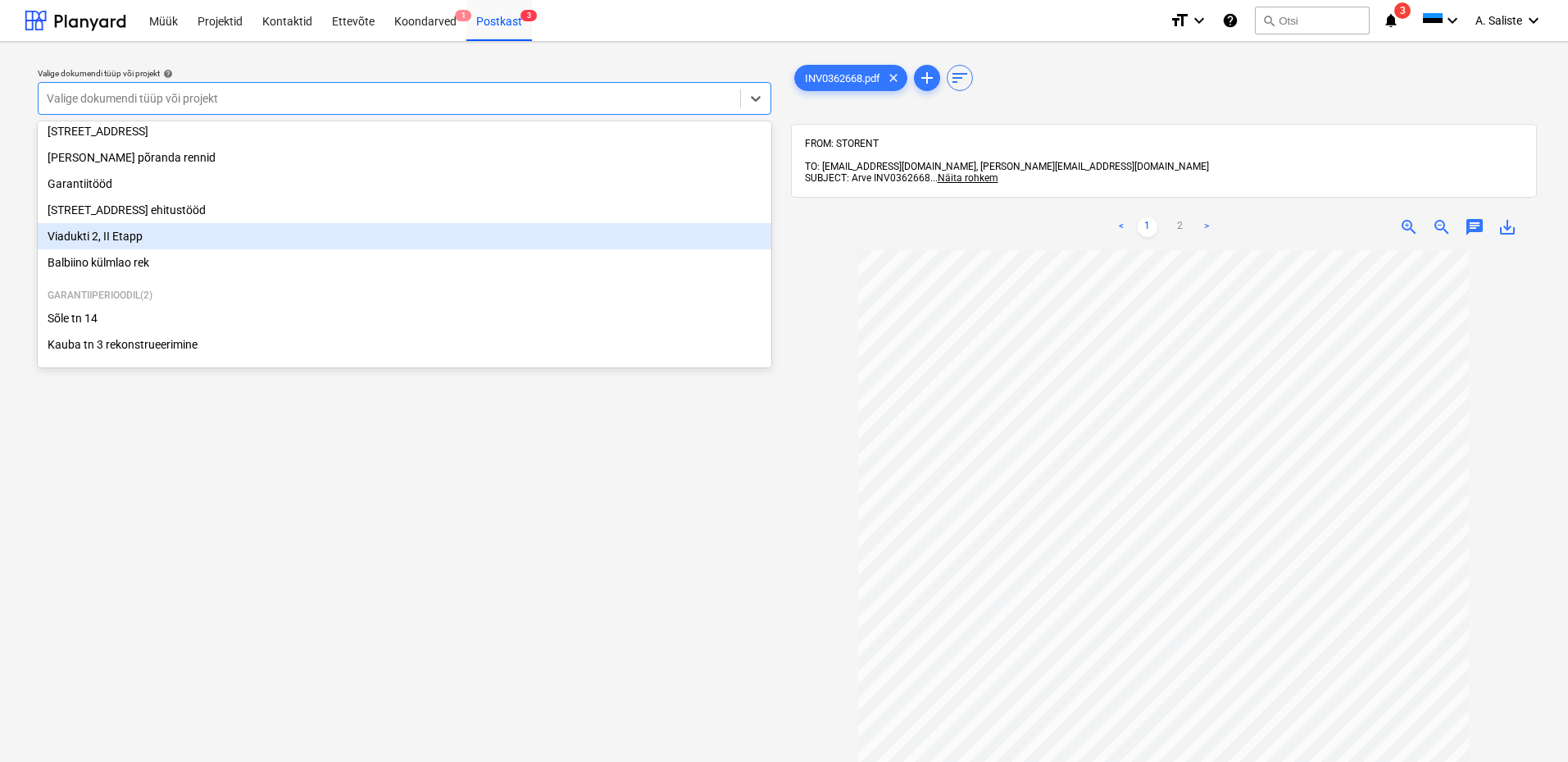
click at [120, 228] on div "Viadukti 2, II Etapp" at bounding box center [405, 236] width 734 height 26
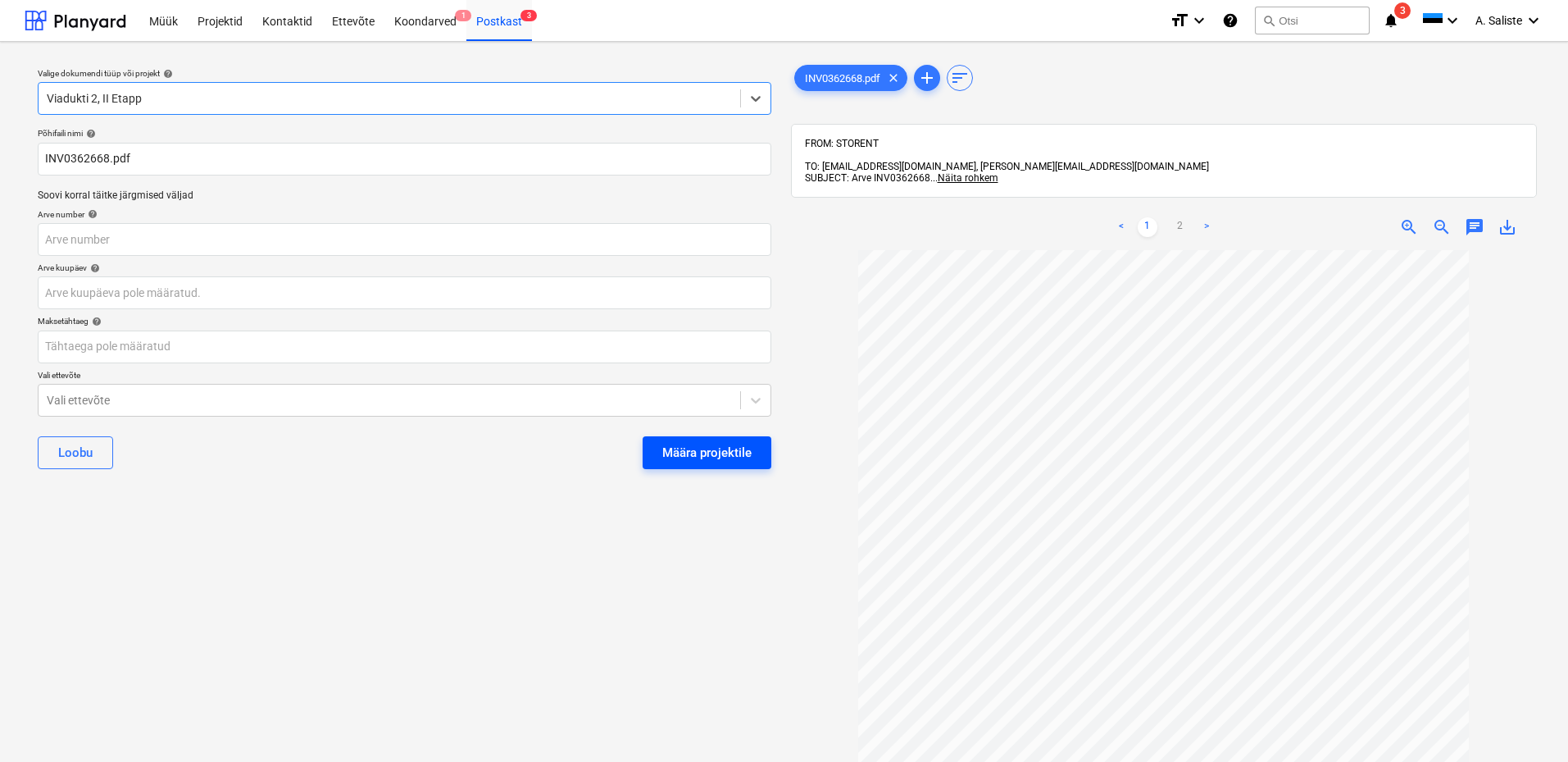
click at [655, 444] on button "Määra projektile" at bounding box center [707, 452] width 129 height 33
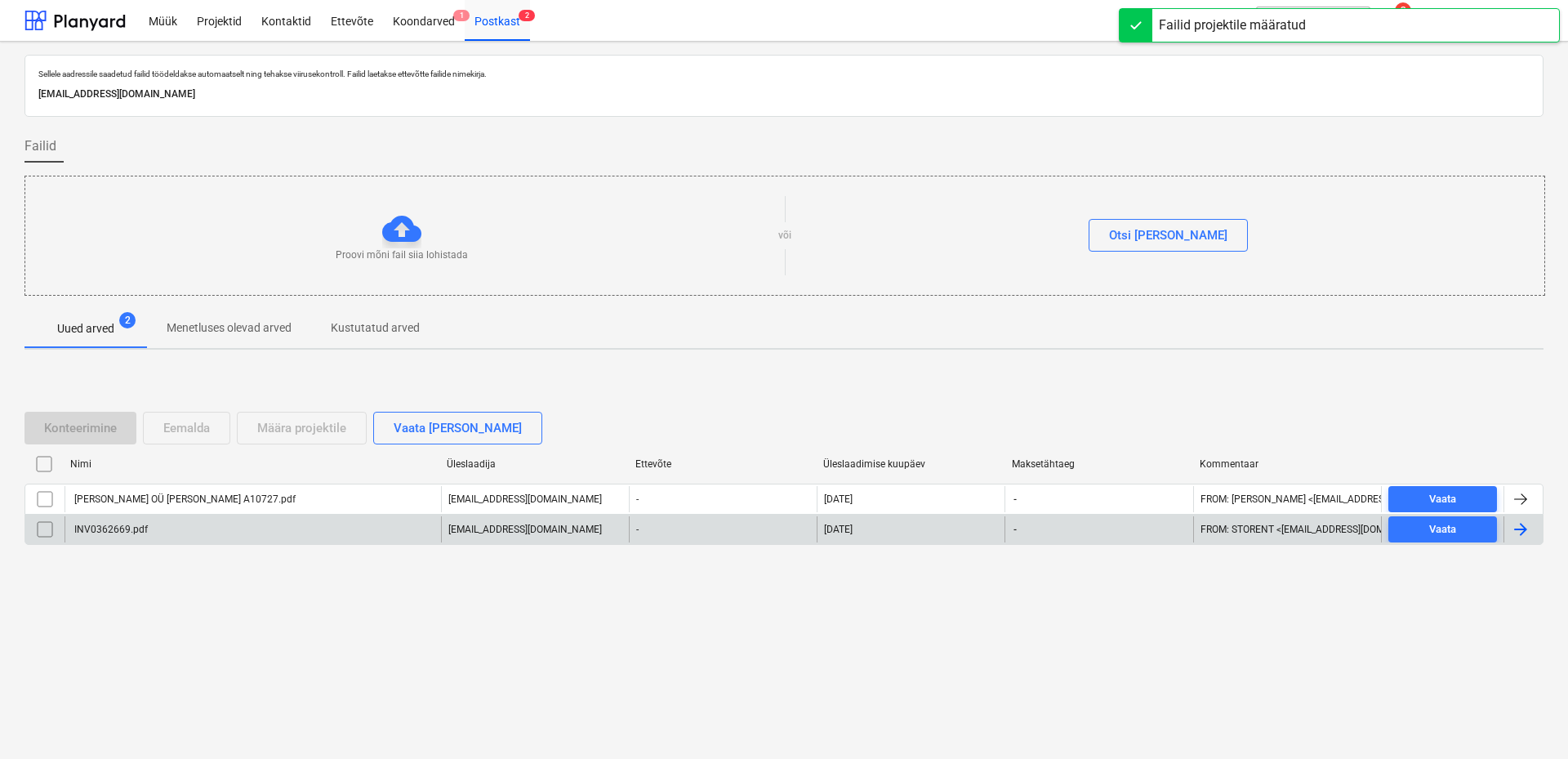
click at [215, 528] on div "INV0362669.pdf" at bounding box center [252, 529] width 376 height 26
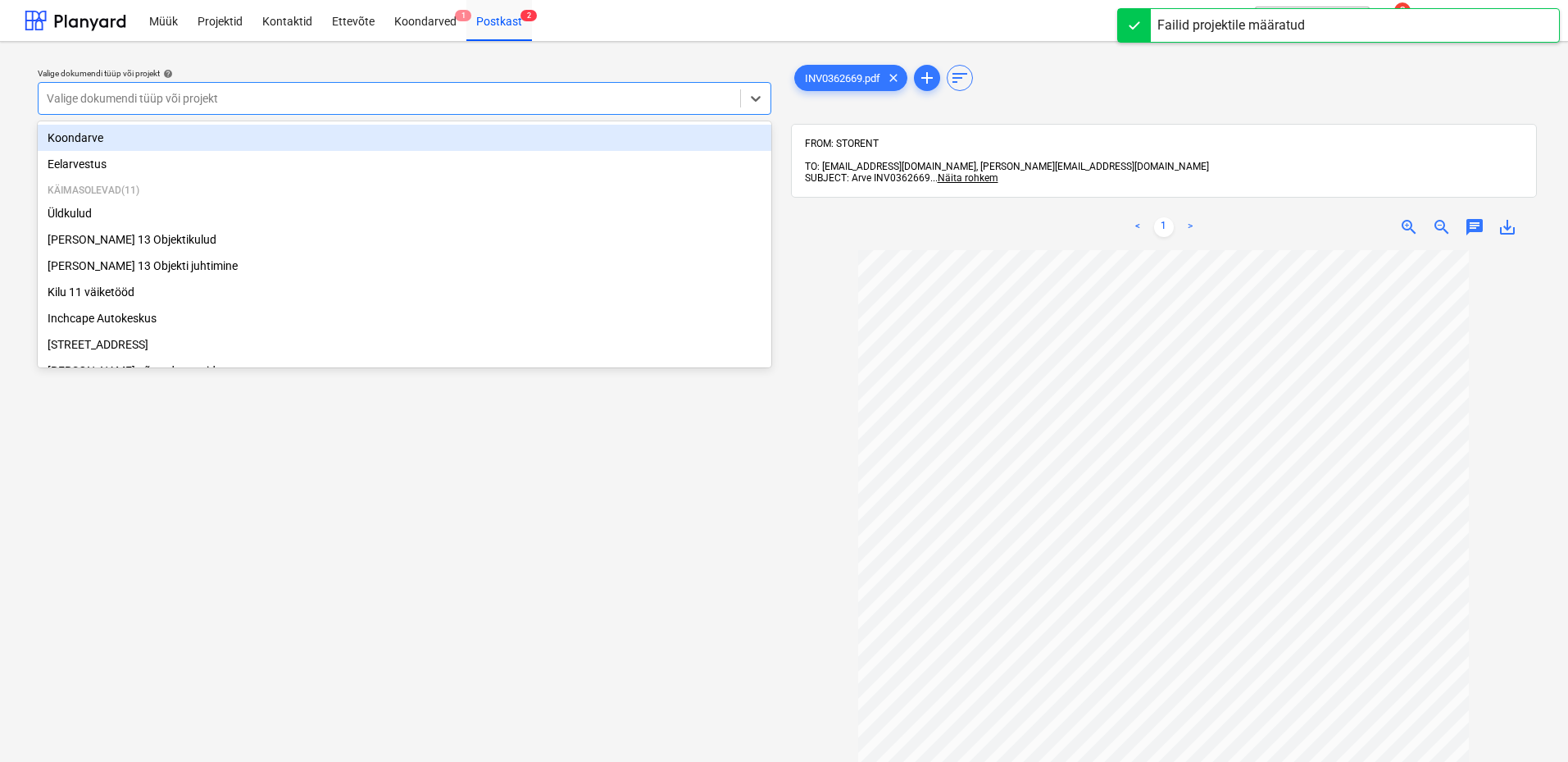
click at [647, 105] on div at bounding box center [390, 99] width 685 height 16
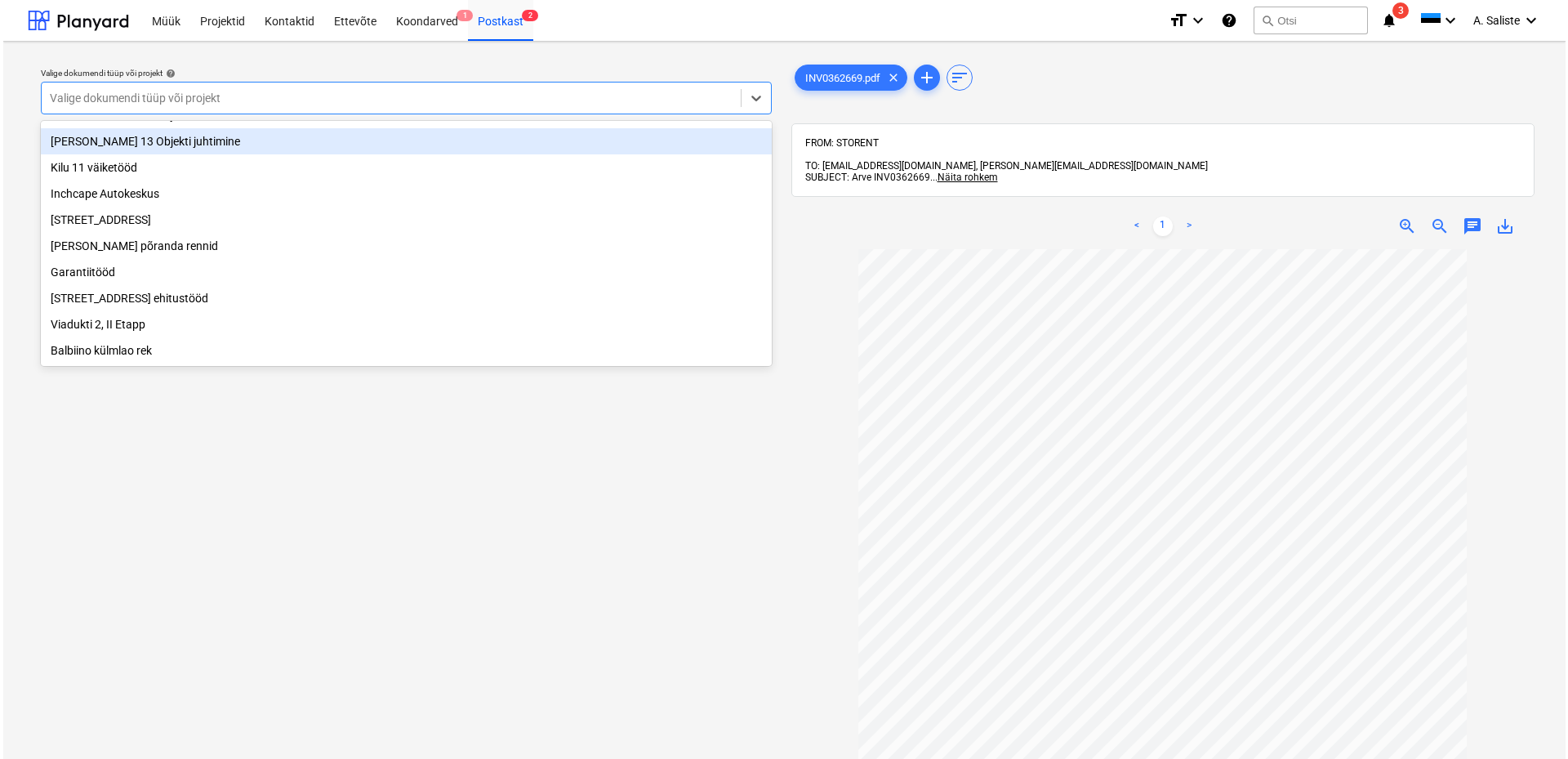
scroll to position [225, 0]
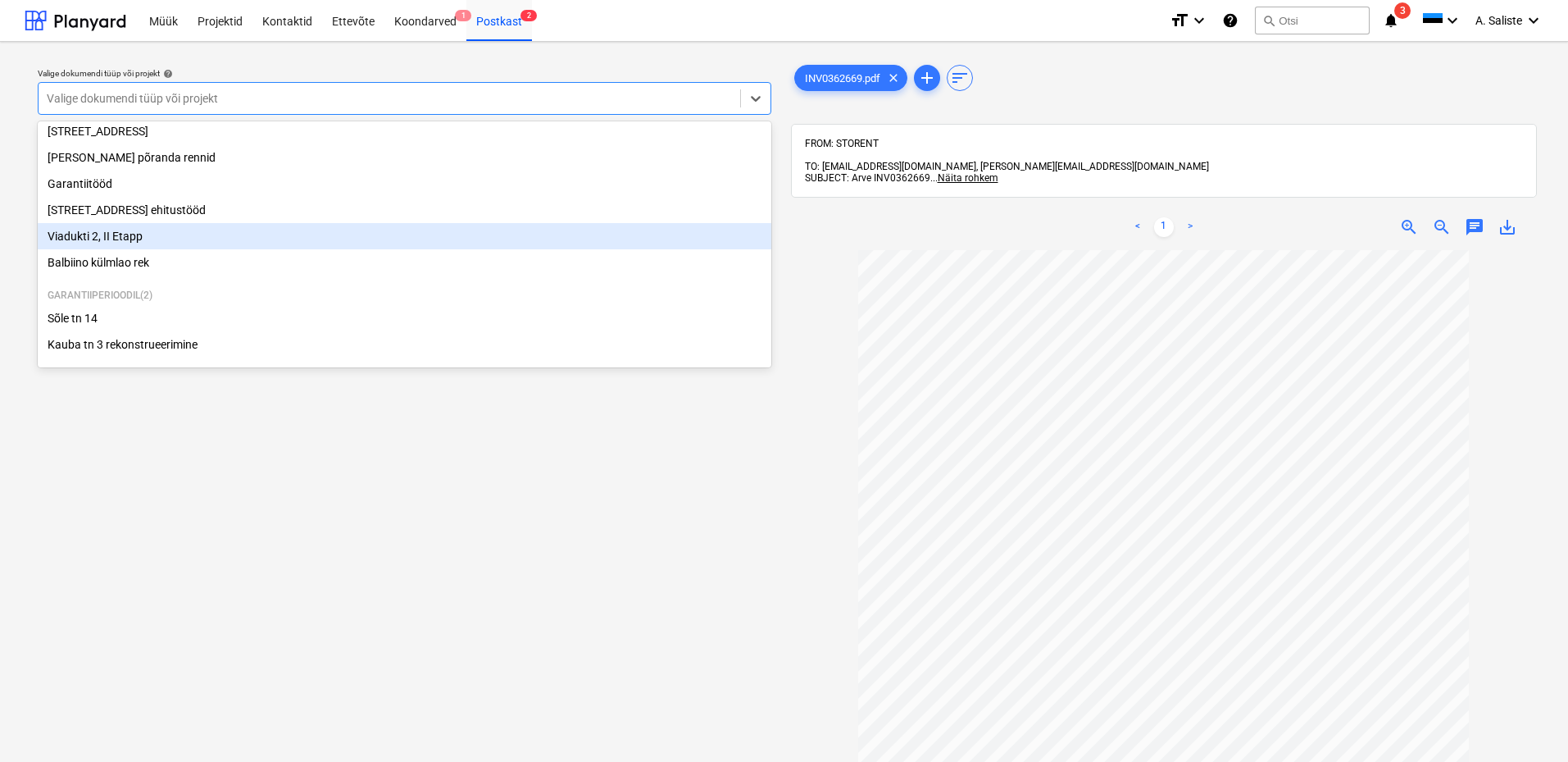
click at [168, 230] on div "Viadukti 2, II Etapp" at bounding box center [405, 236] width 734 height 26
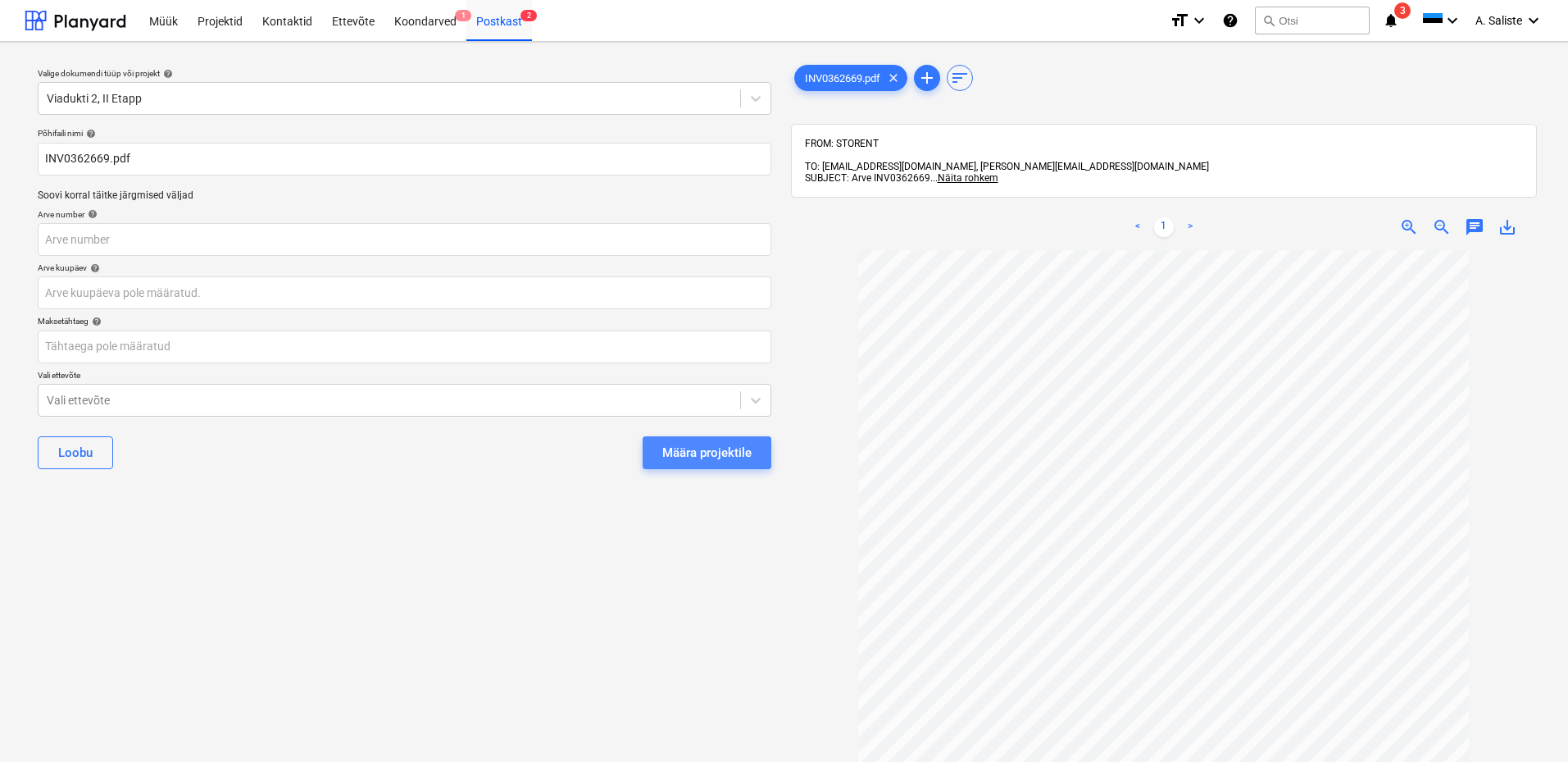
click at [699, 448] on div "Määra projektile" at bounding box center [707, 453] width 90 height 22
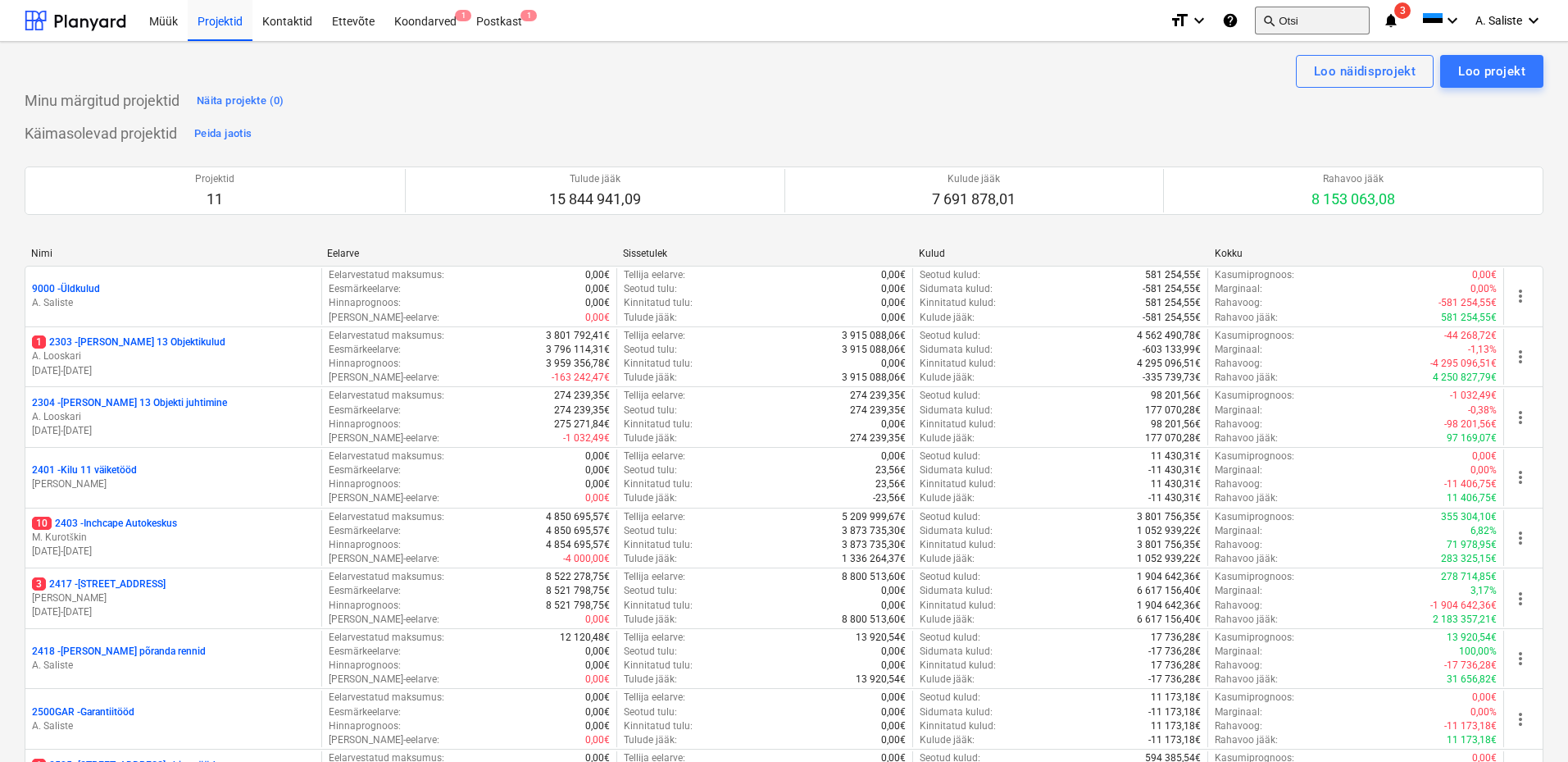
click at [1301, 23] on button "search Otsi" at bounding box center [1312, 20] width 115 height 28
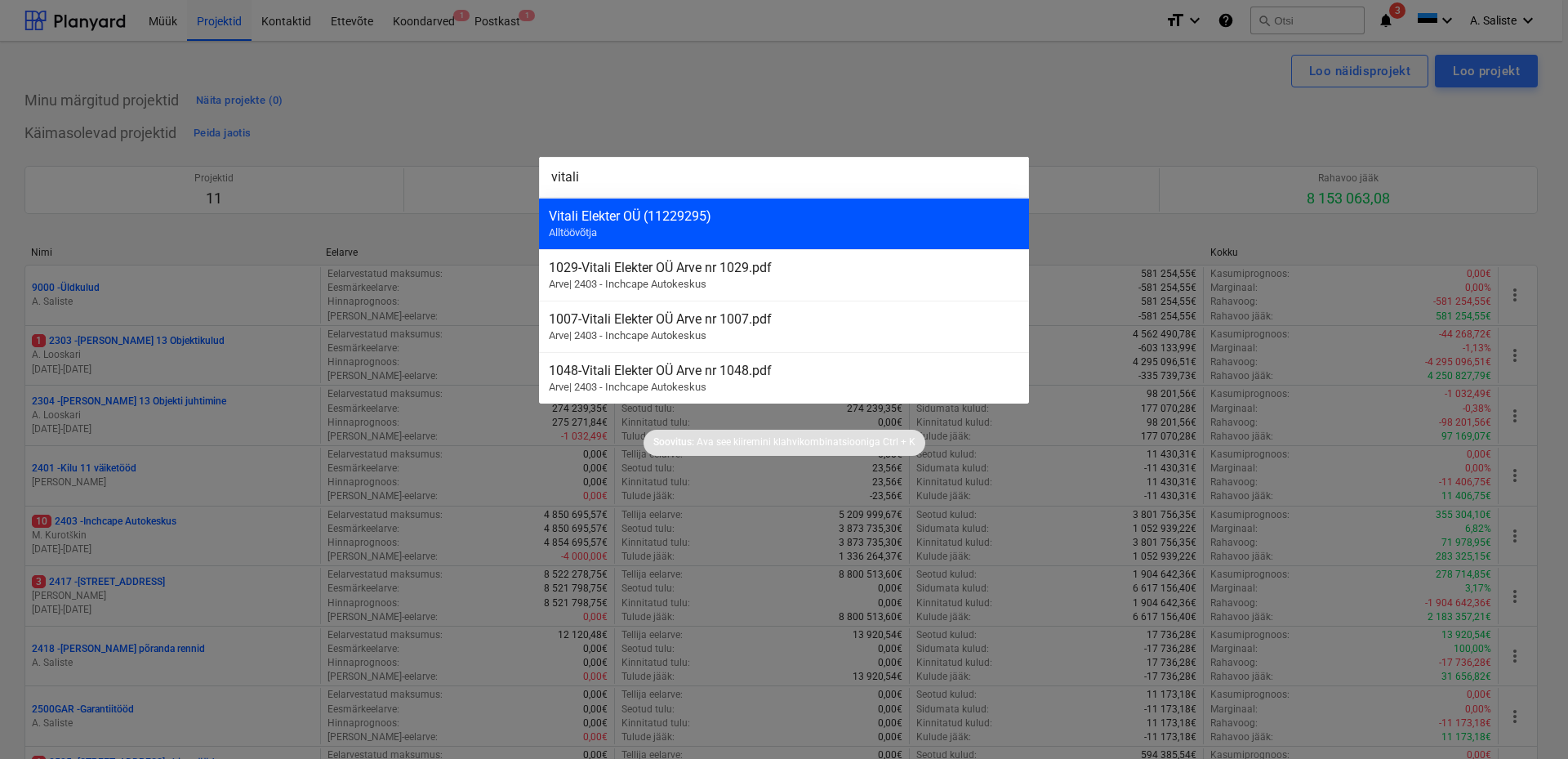
type input "vitali"
click at [655, 213] on div "Vitali Elekter OÜ (11229295)" at bounding box center [784, 216] width 470 height 15
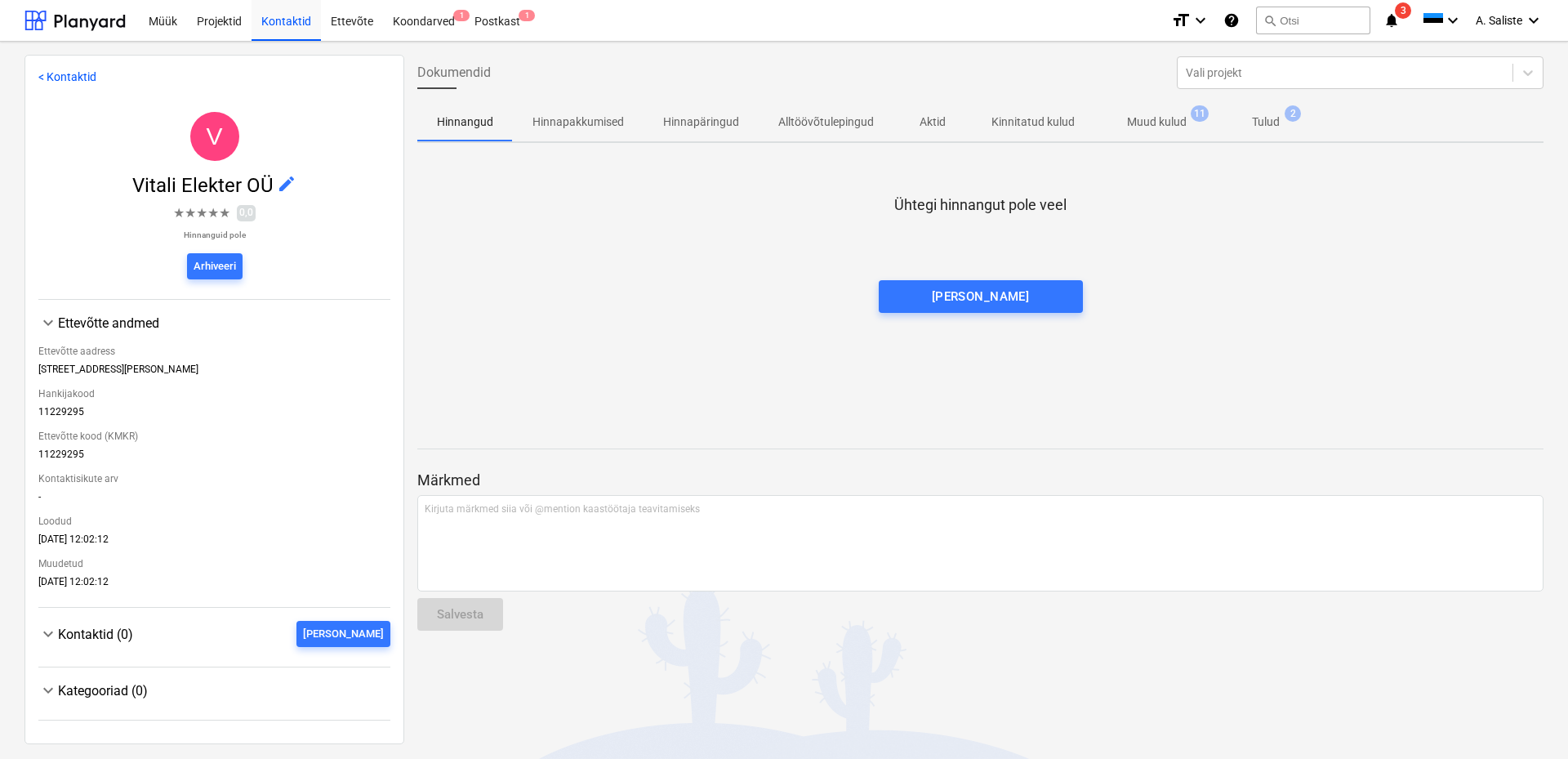
click at [1146, 116] on p "Muud kulud" at bounding box center [1157, 122] width 60 height 17
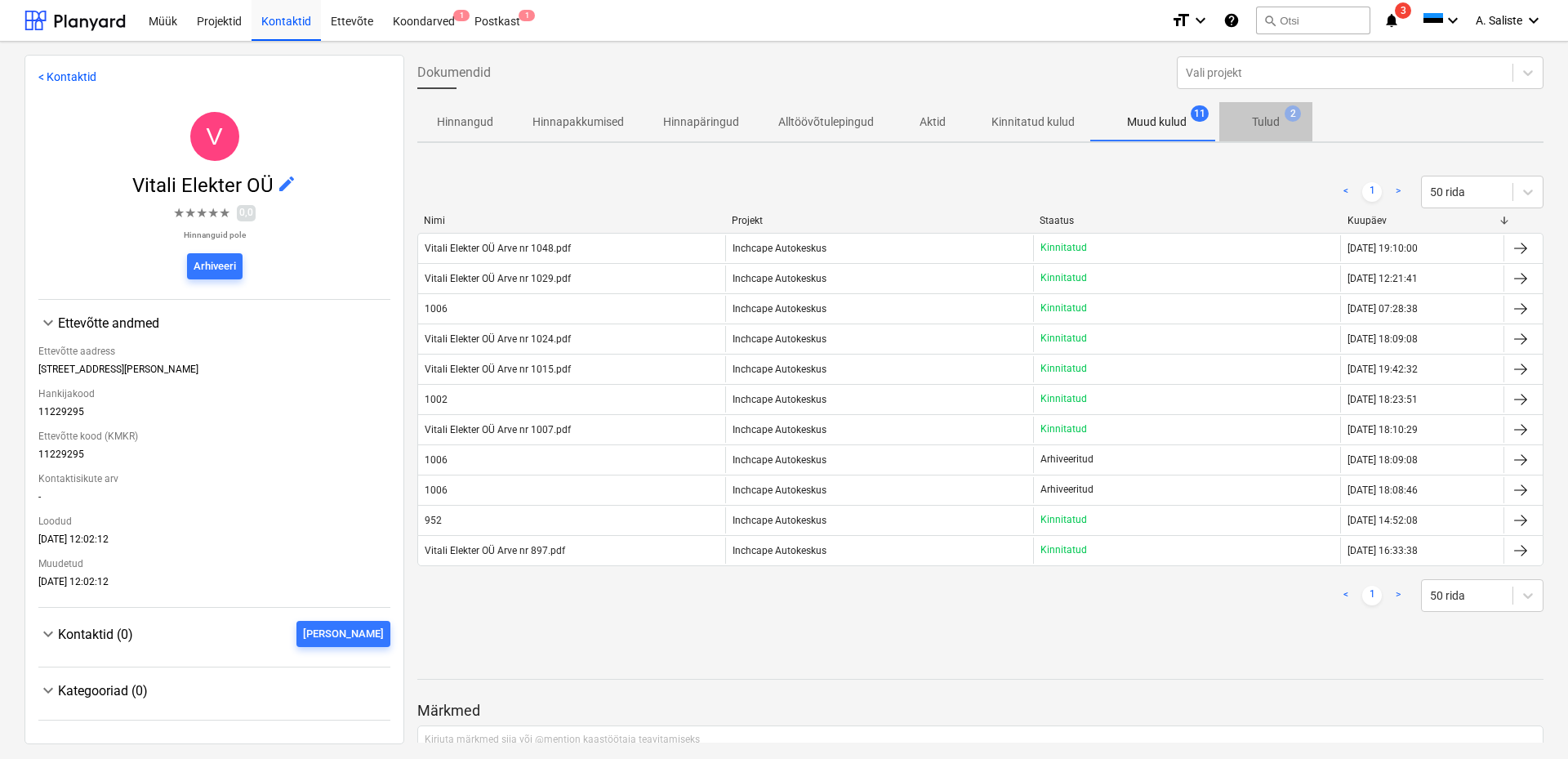
click at [1281, 121] on span "Tulud 2" at bounding box center [1266, 122] width 54 height 17
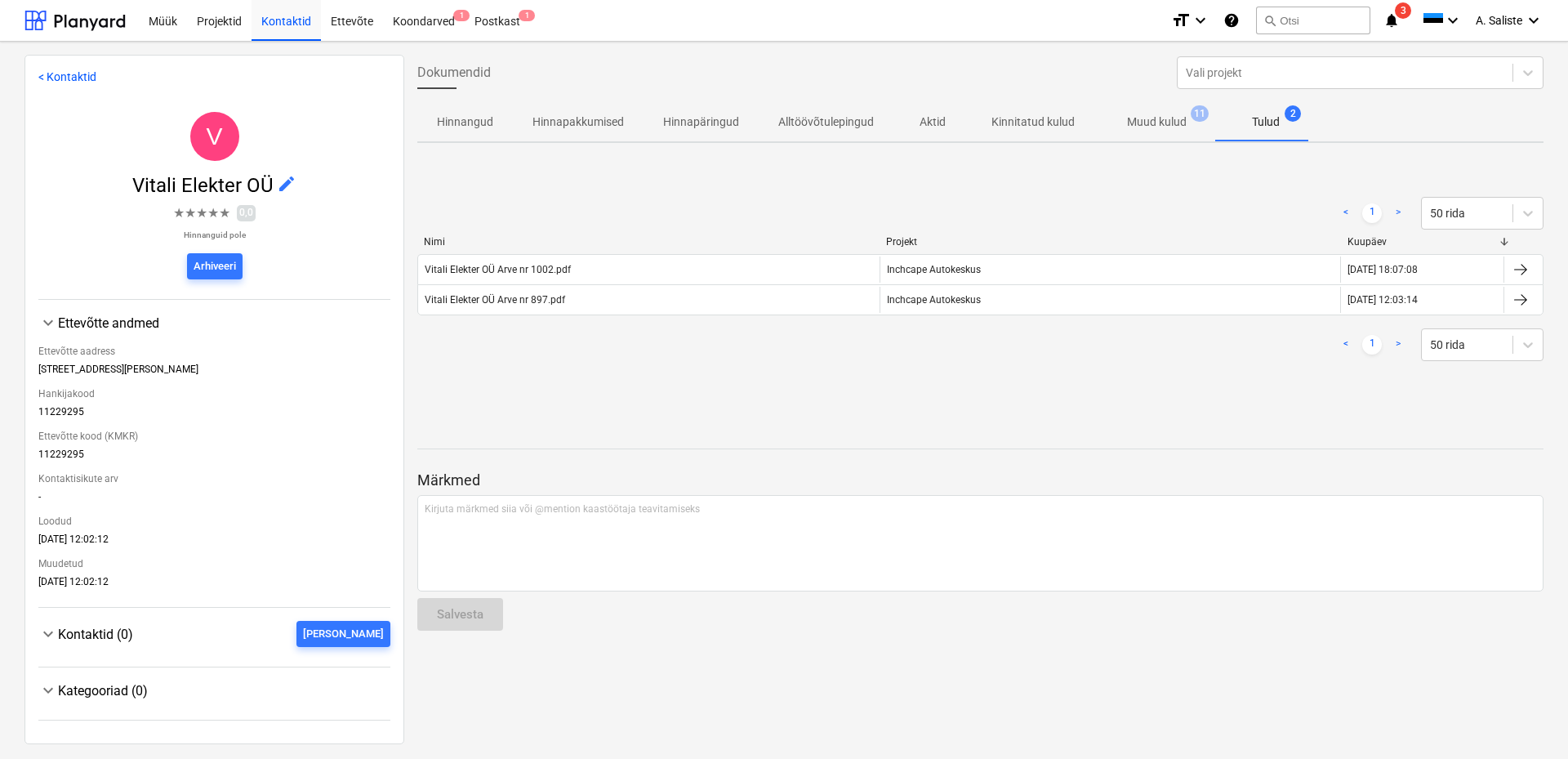
click at [1158, 125] on p "Muud kulud" at bounding box center [1157, 122] width 60 height 17
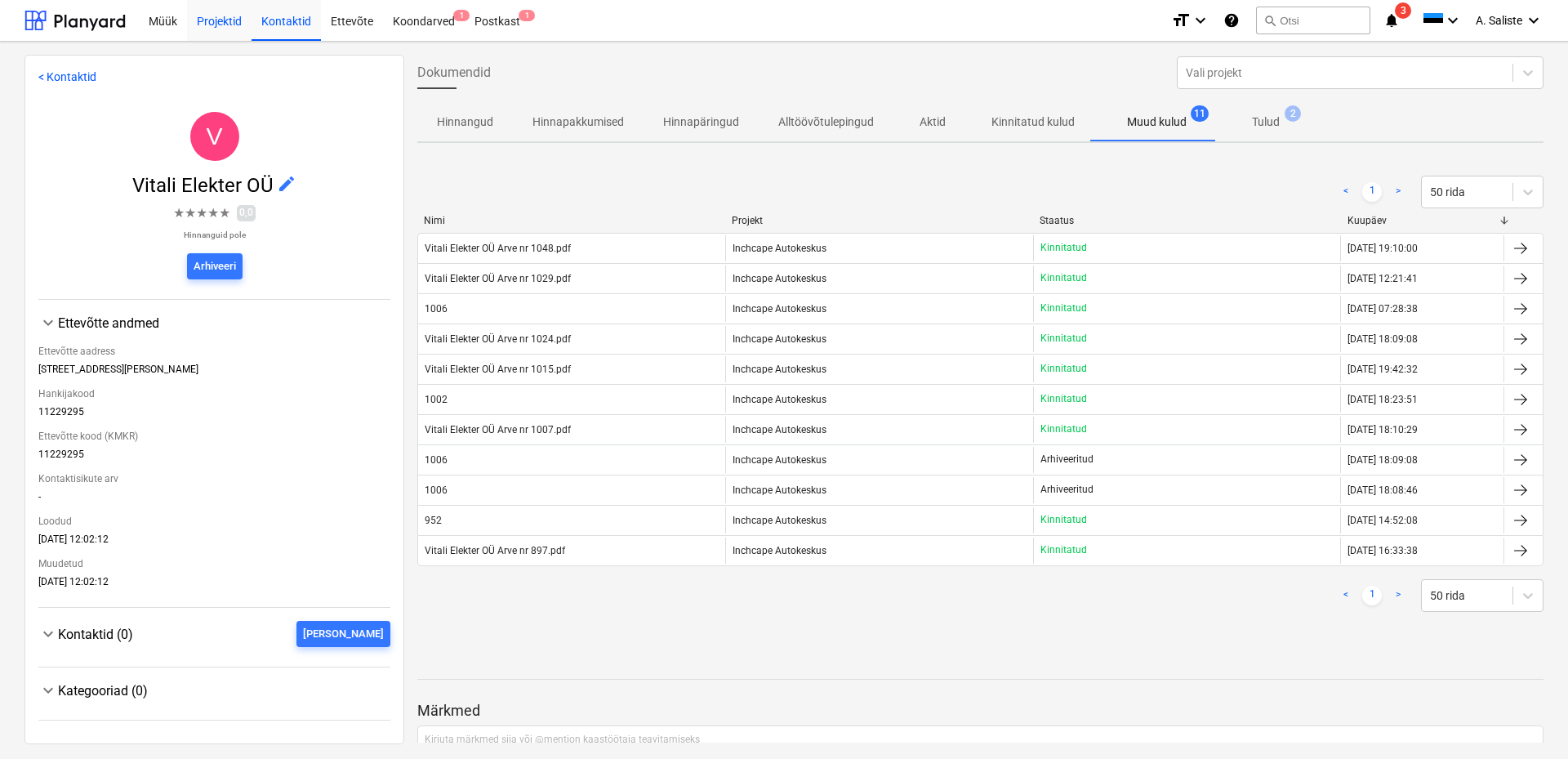
click at [228, 23] on div "Projektid" at bounding box center [218, 20] width 64 height 42
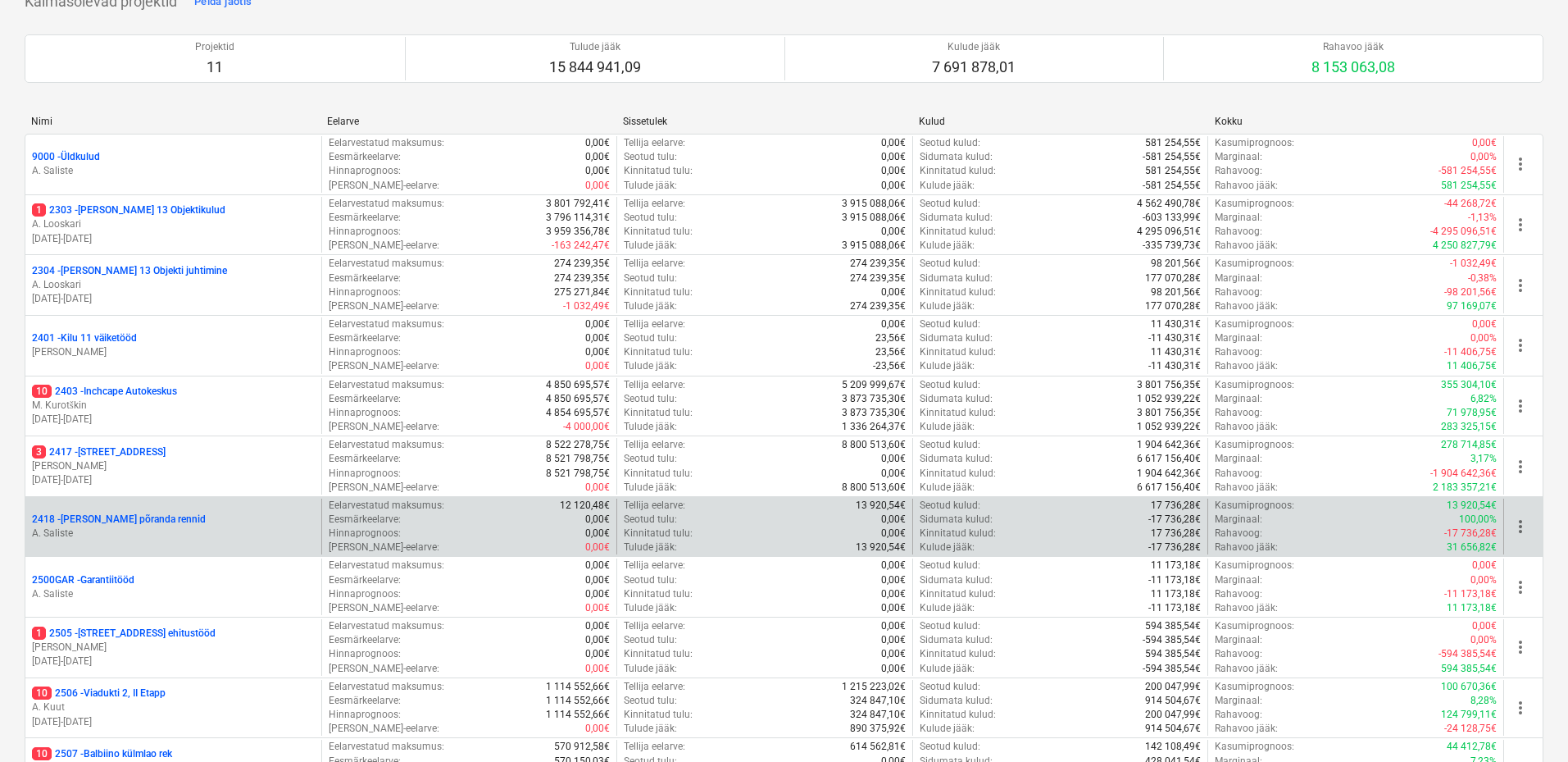
scroll to position [300, 0]
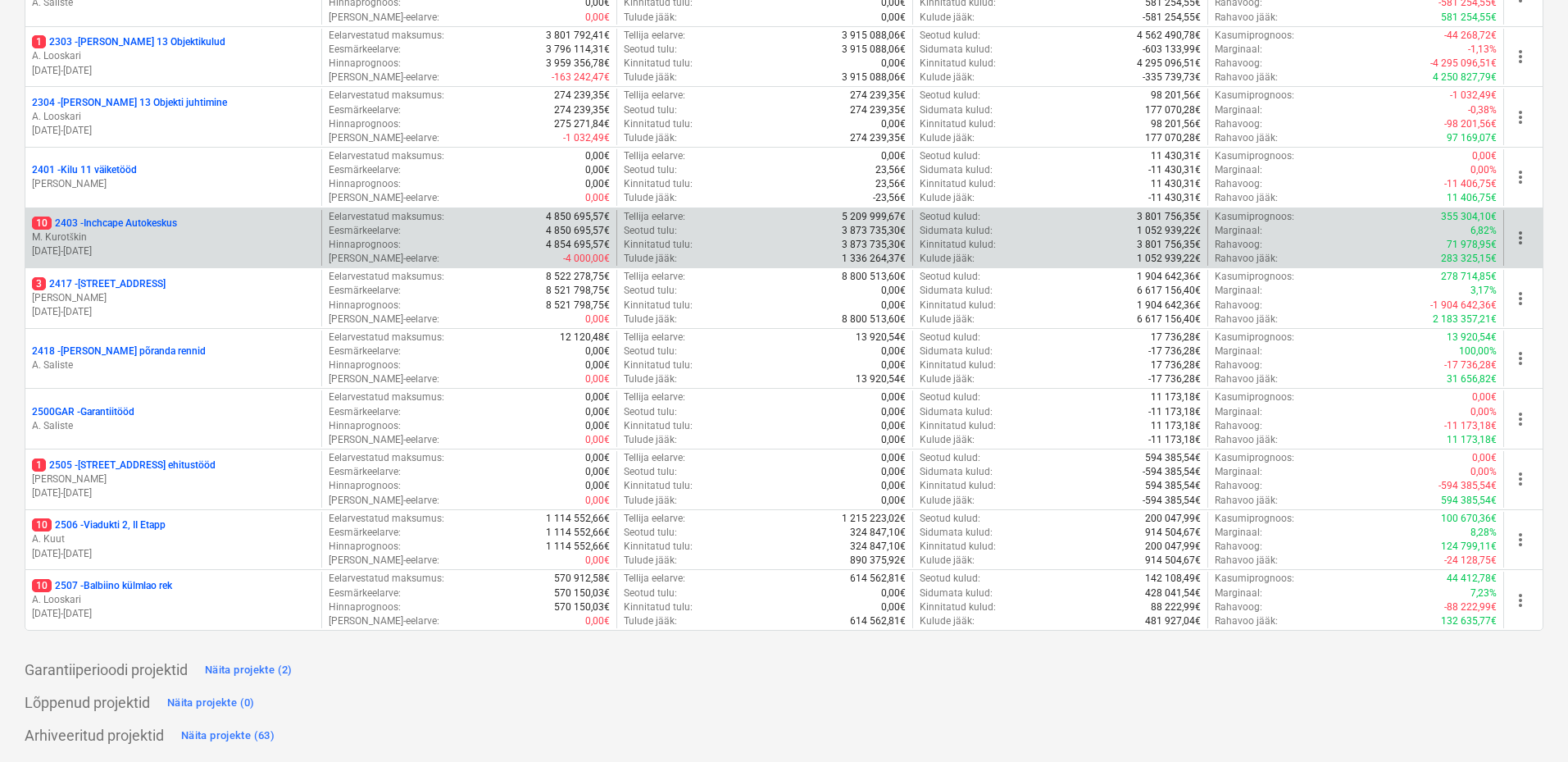
click at [196, 240] on p "M. Kurotškin" at bounding box center [173, 236] width 283 height 14
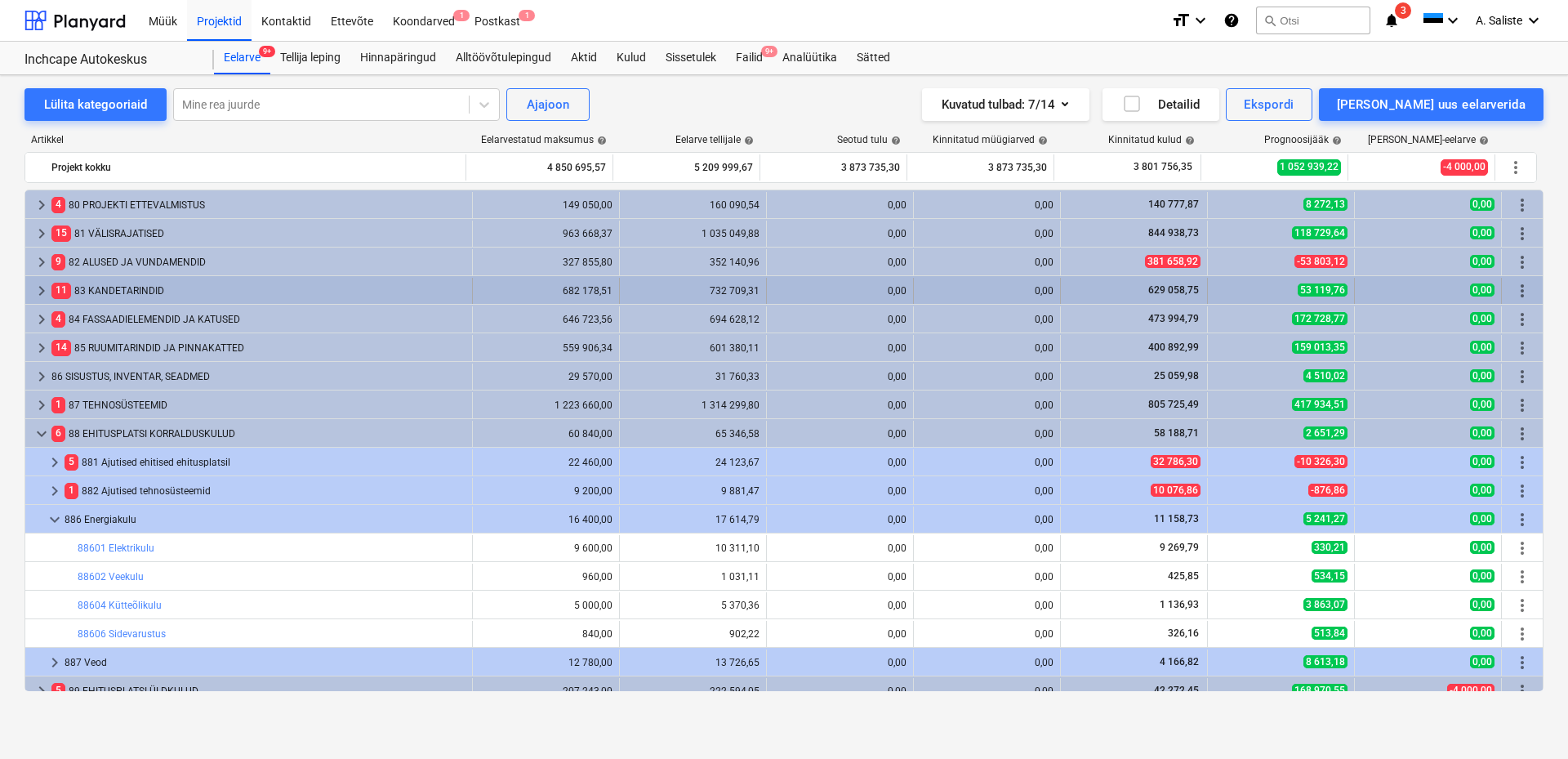
scroll to position [81, 0]
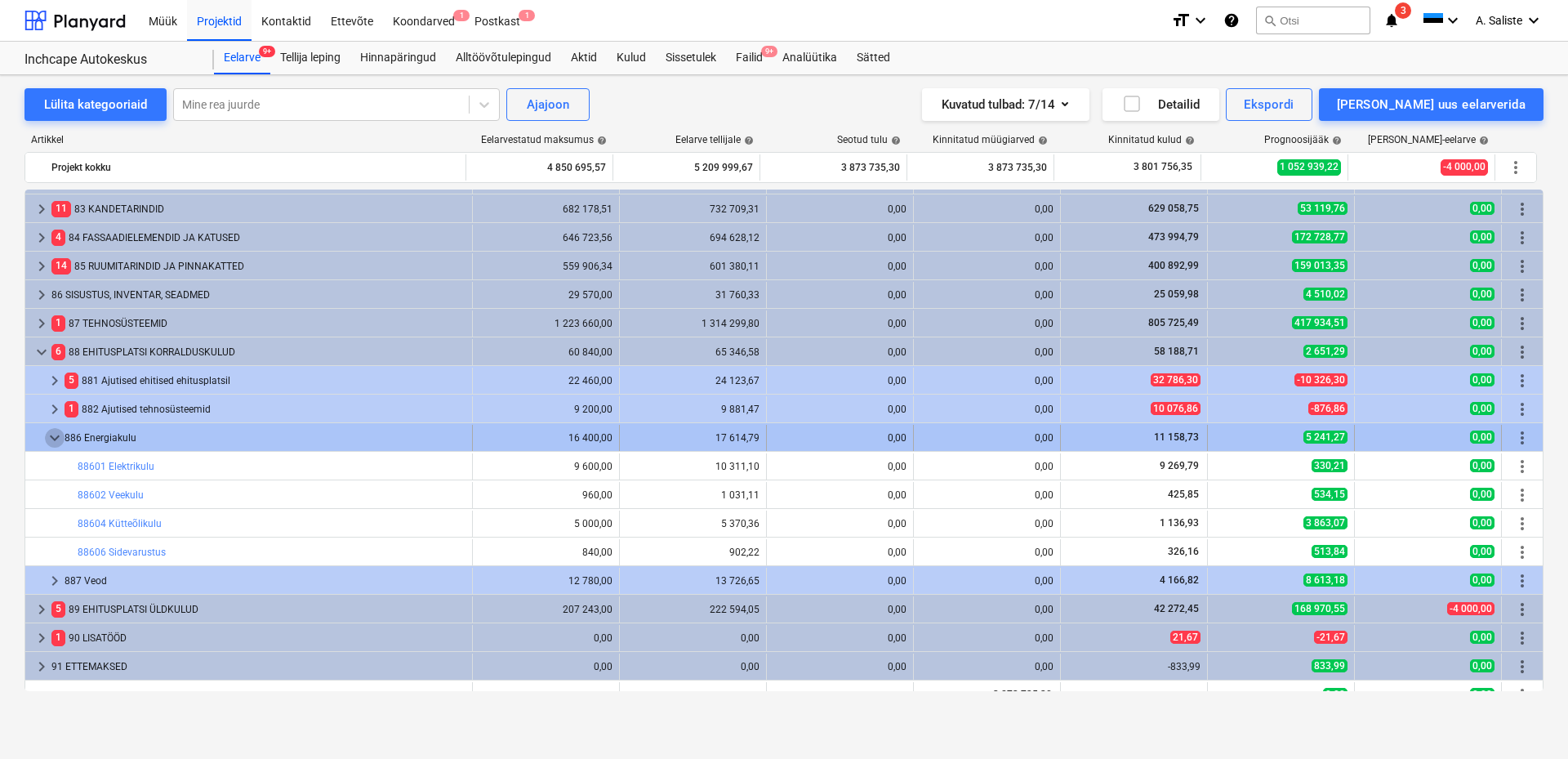
click at [55, 440] on span "keyboard_arrow_down" at bounding box center [55, 438] width 20 height 20
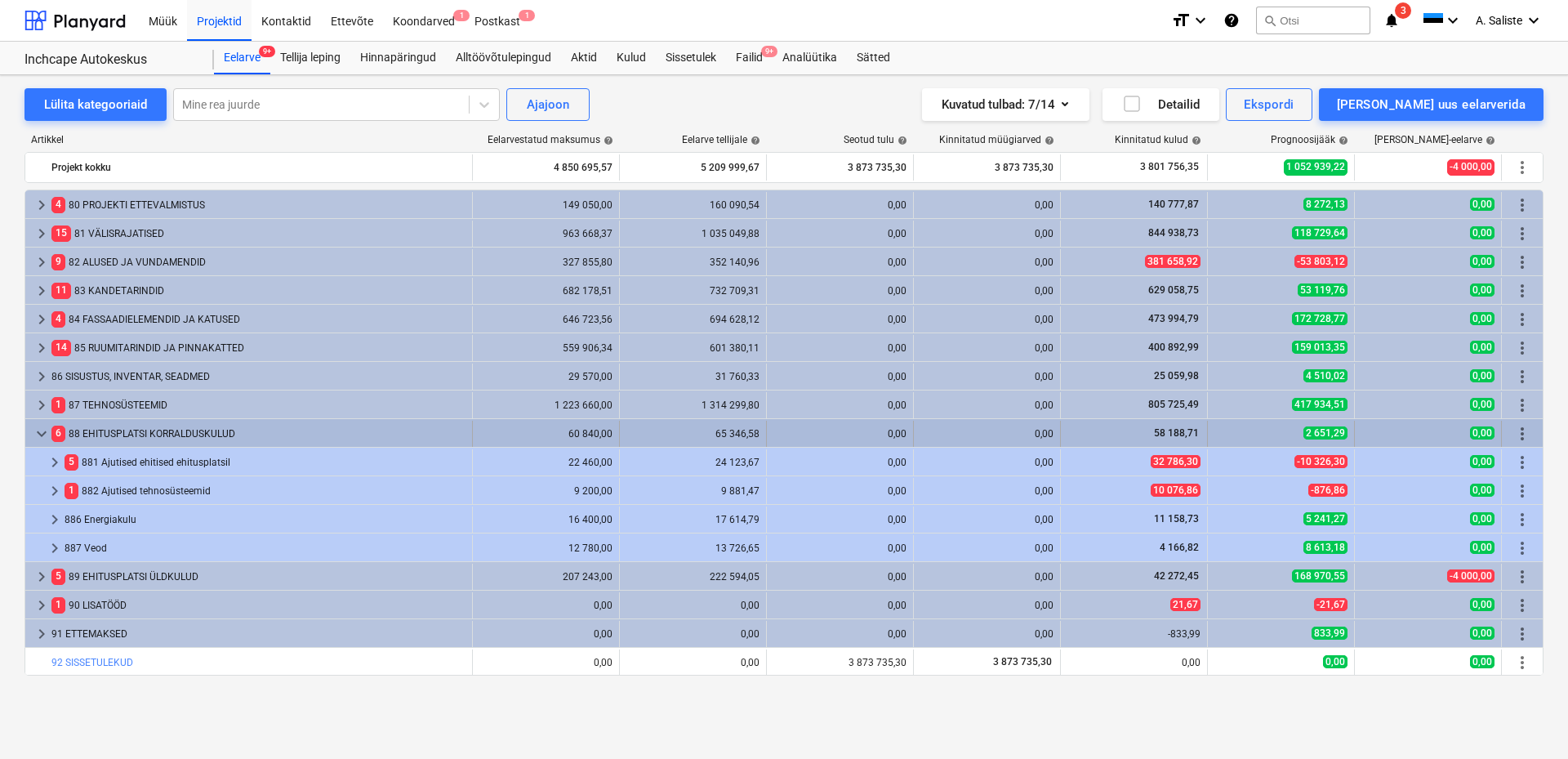
click at [49, 432] on span "keyboard_arrow_down" at bounding box center [42, 434] width 20 height 20
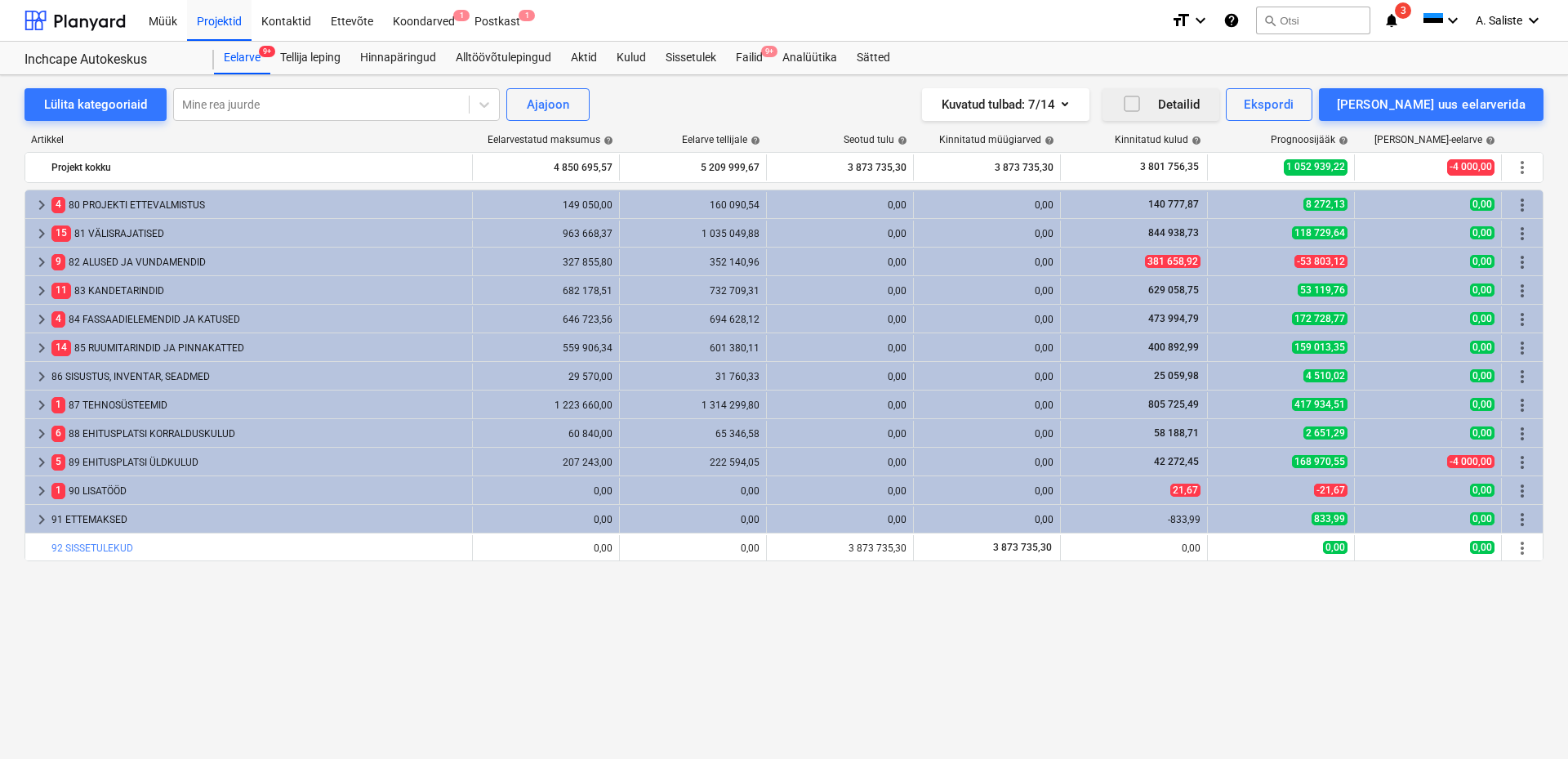
click at [1142, 107] on icon "button" at bounding box center [1132, 104] width 20 height 20
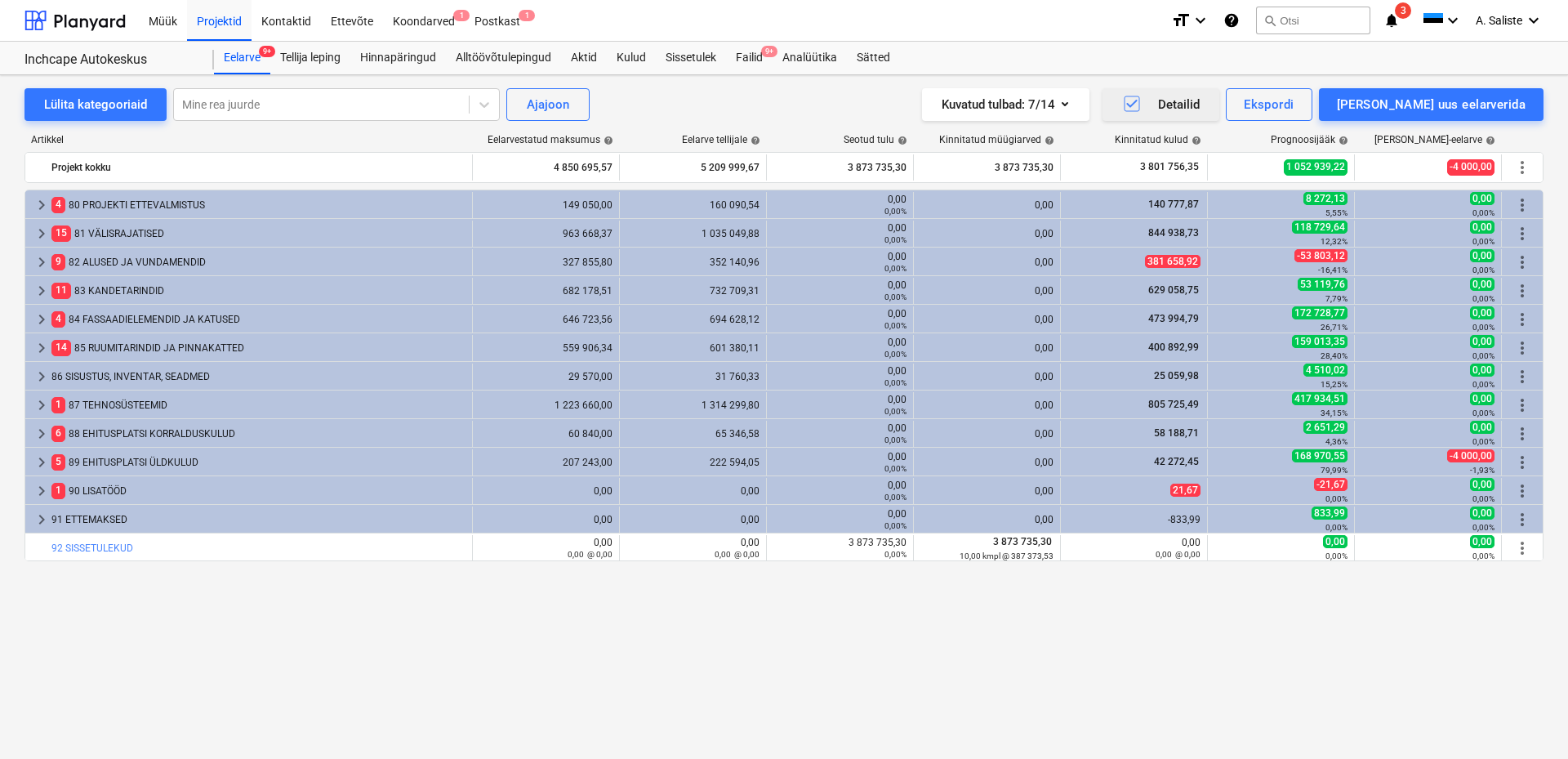
click at [1142, 107] on icon "button" at bounding box center [1132, 104] width 20 height 20
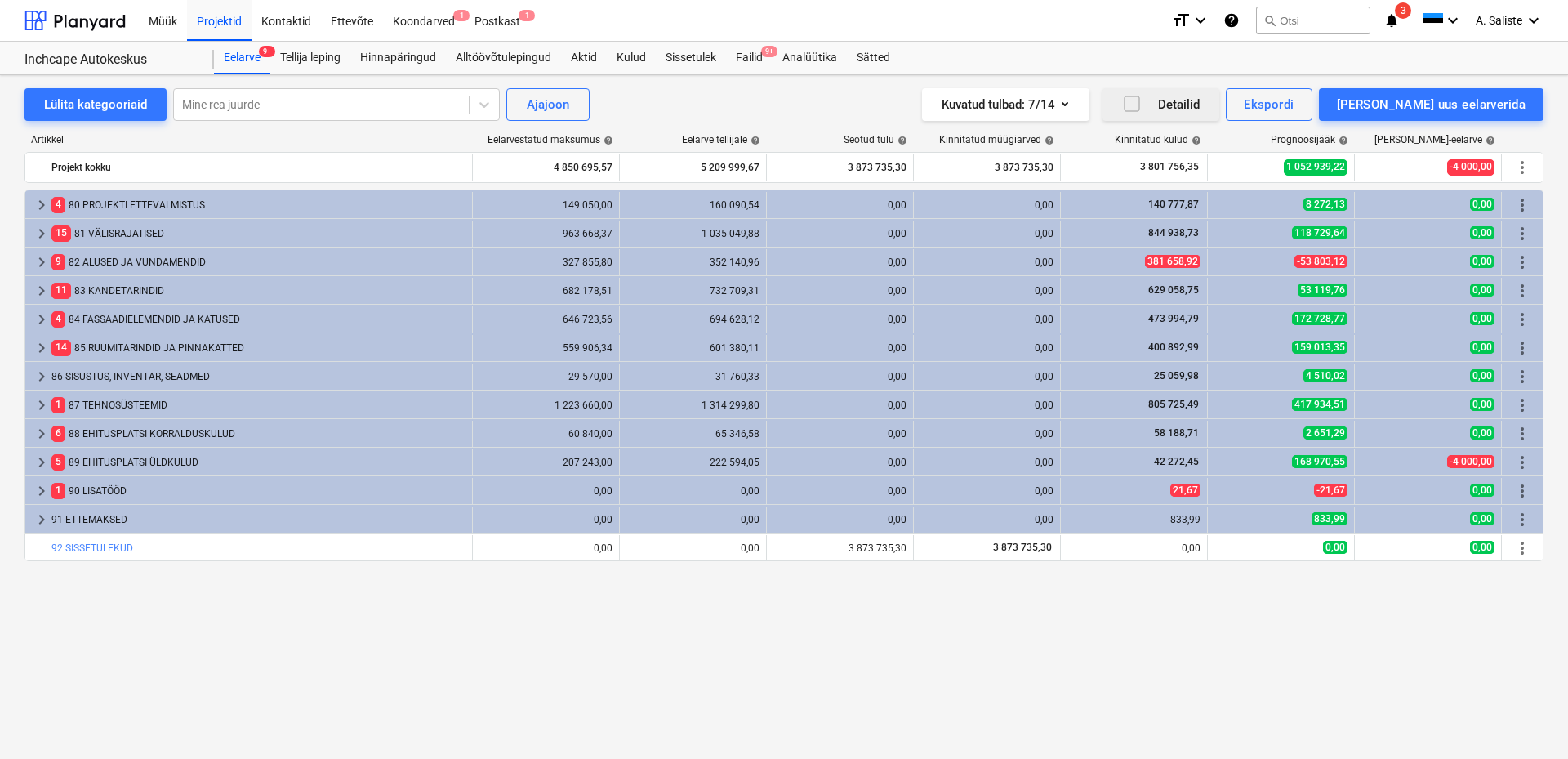
click at [1142, 105] on icon "button" at bounding box center [1132, 104] width 20 height 20
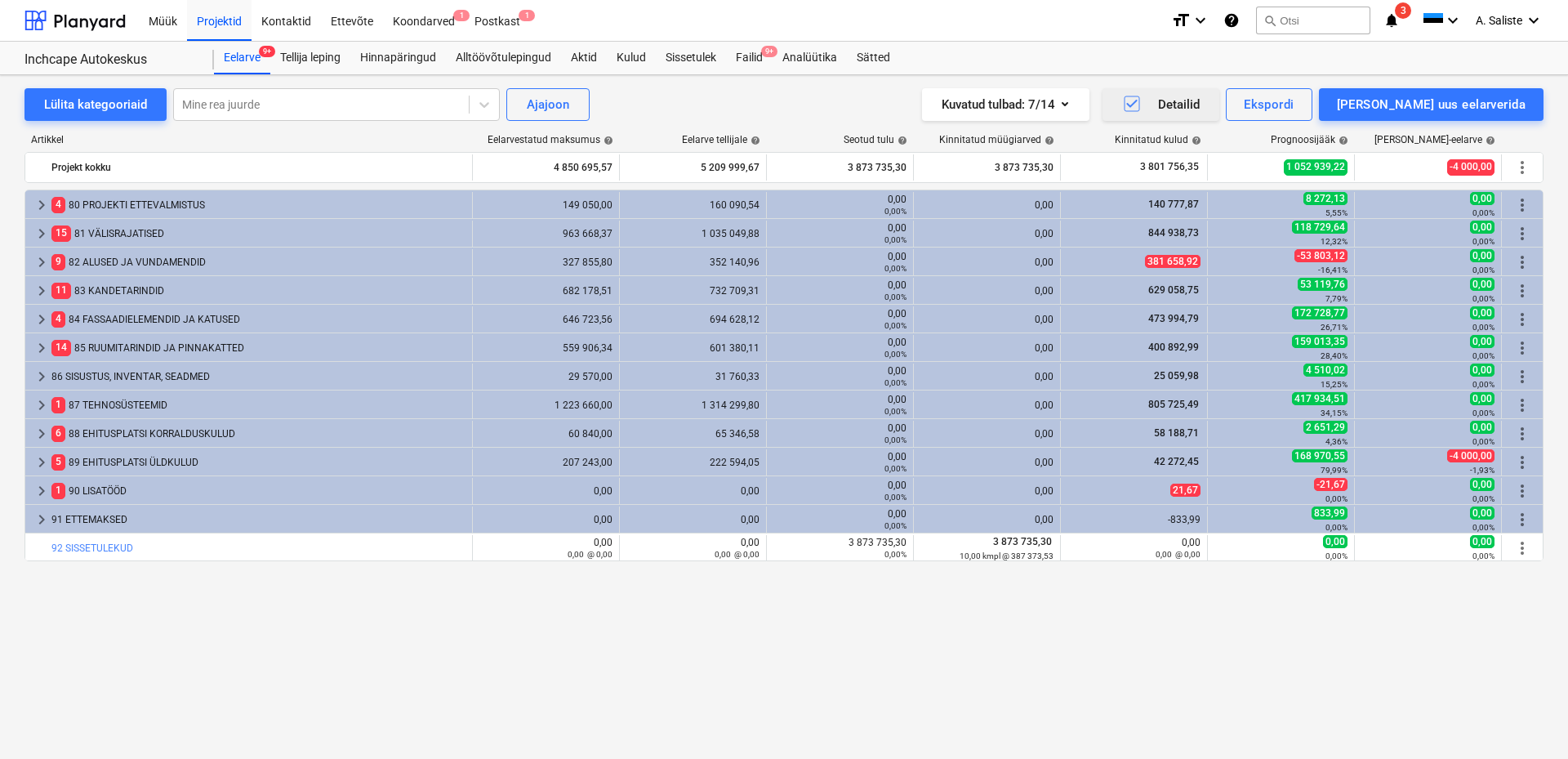
click at [1142, 105] on icon "button" at bounding box center [1132, 104] width 20 height 20
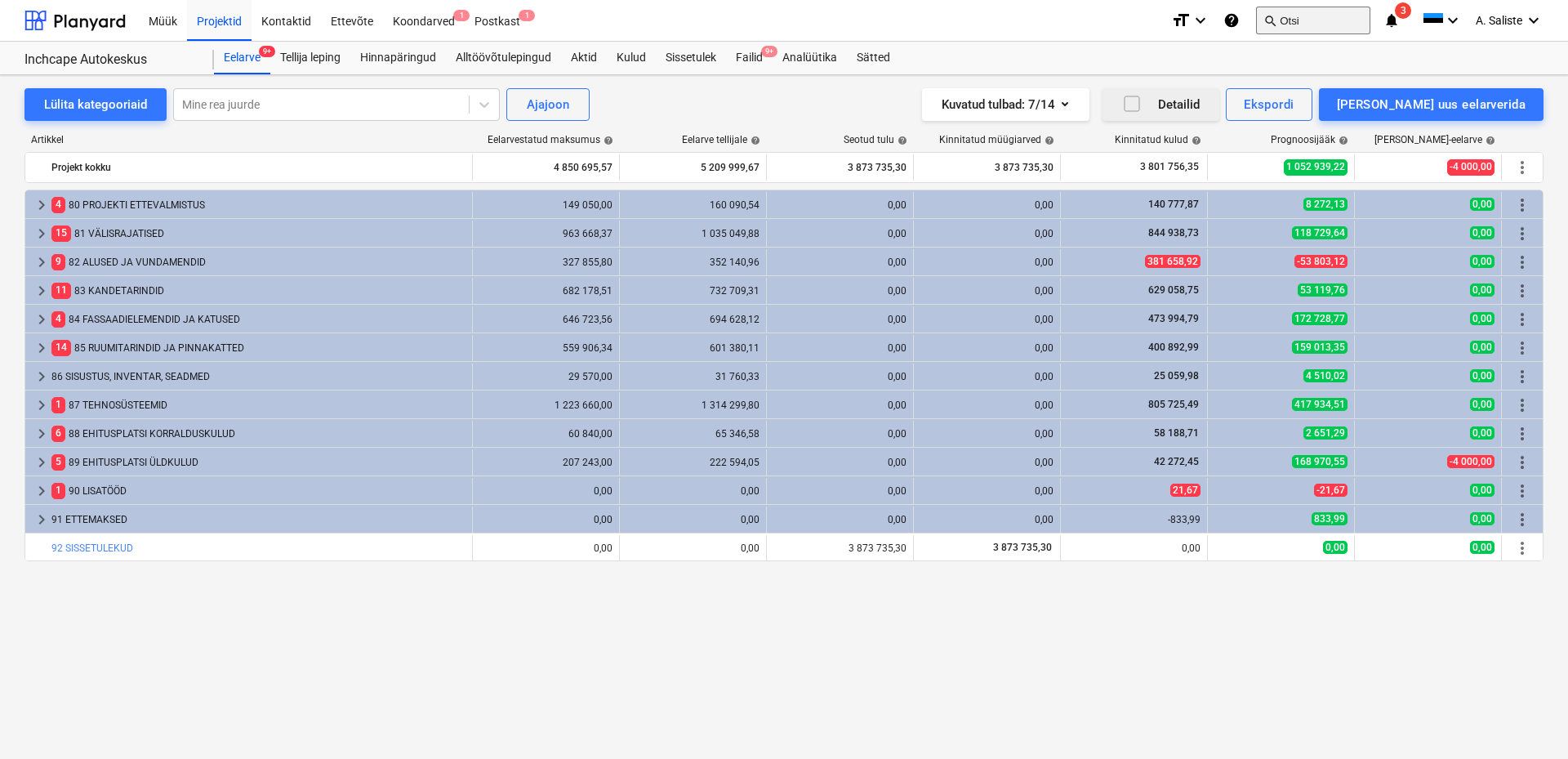
click at [1325, 26] on button "search Otsi" at bounding box center [1313, 20] width 115 height 28
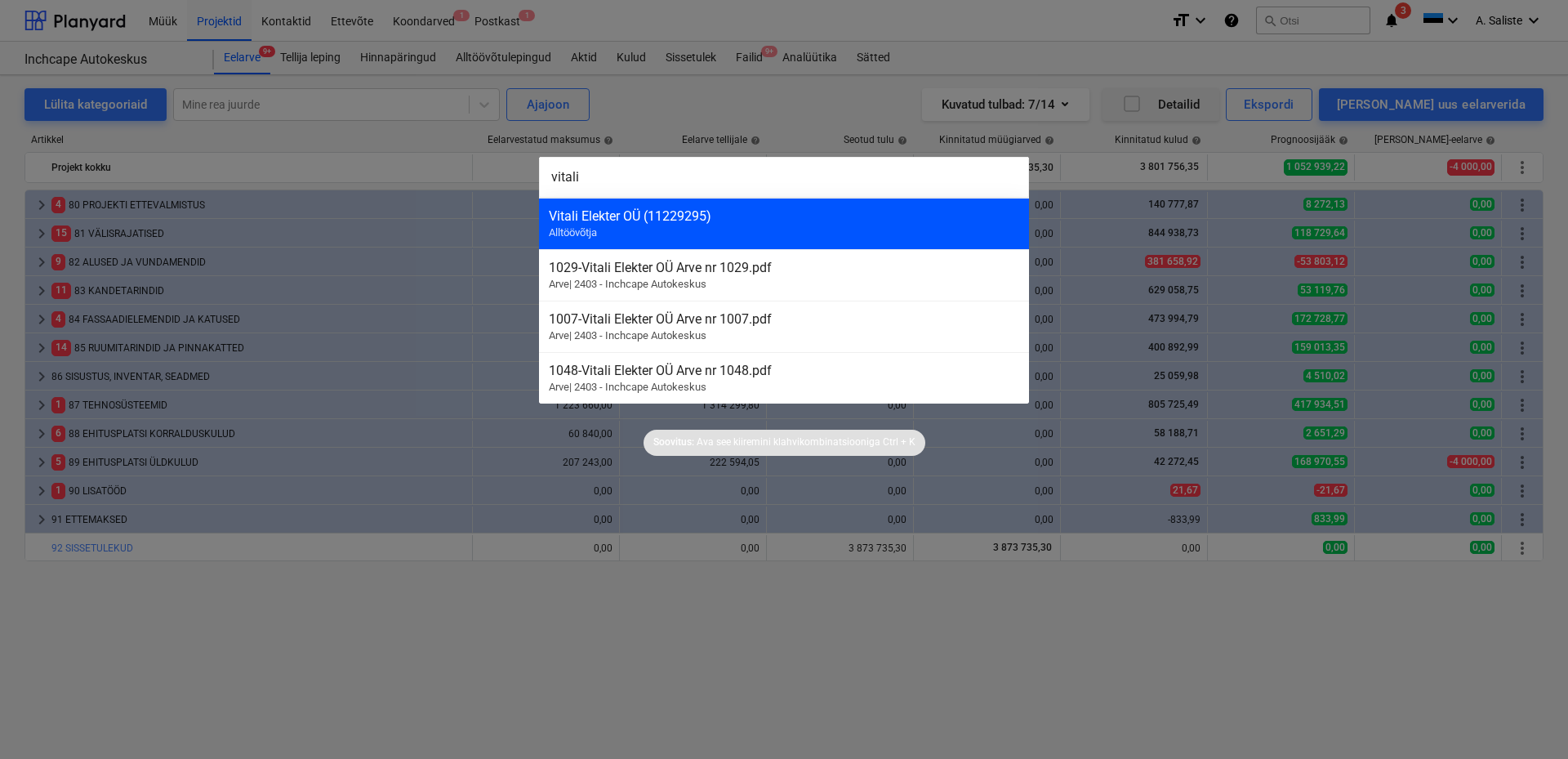
type input "vitali"
click at [648, 227] on div "Vitali Elekter OÜ (11229295) Alltöövõtja" at bounding box center [784, 223] width 490 height 51
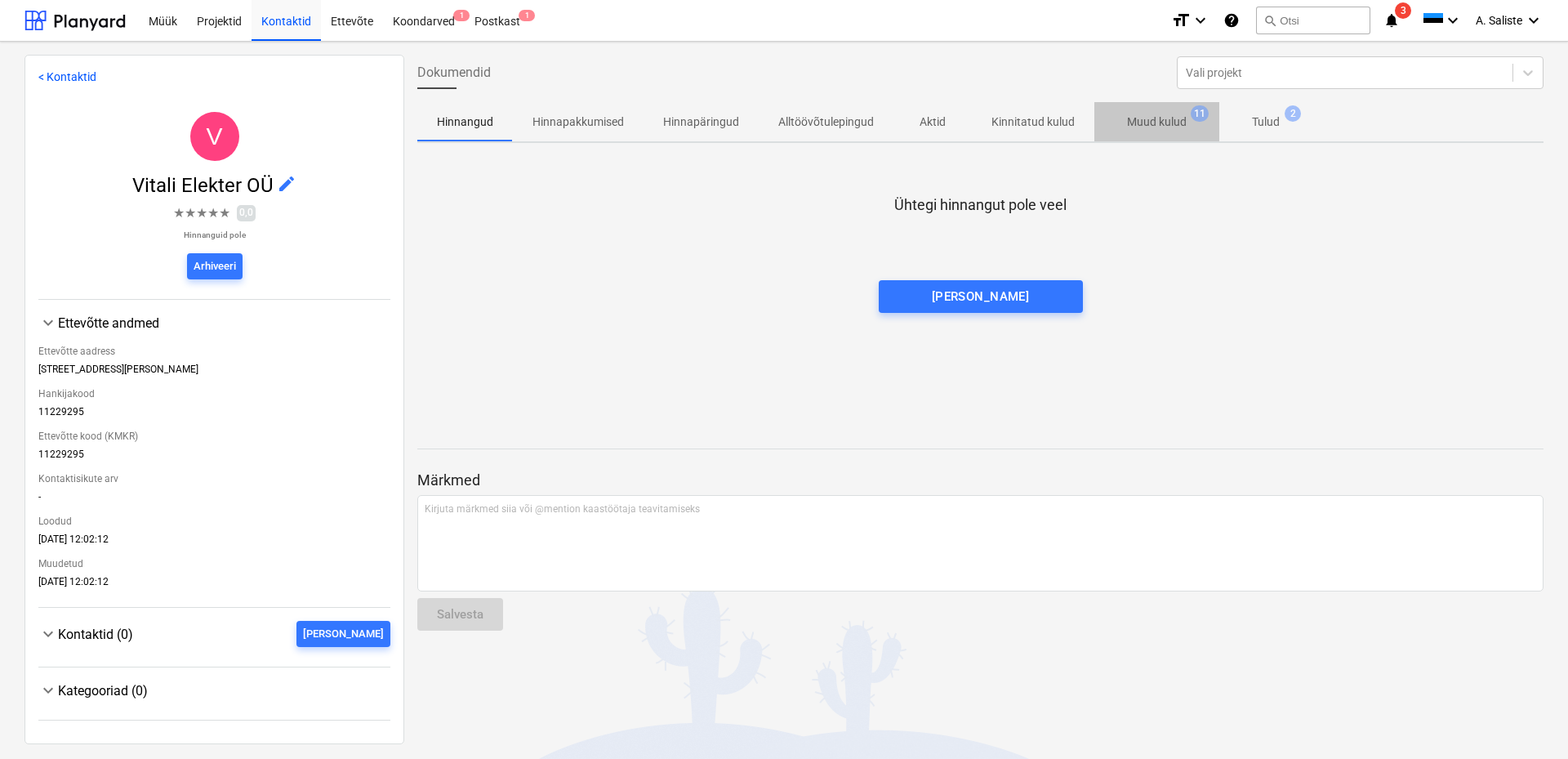
click at [1169, 122] on p "Muud kulud" at bounding box center [1157, 122] width 60 height 17
